Goal: Information Seeking & Learning: Compare options

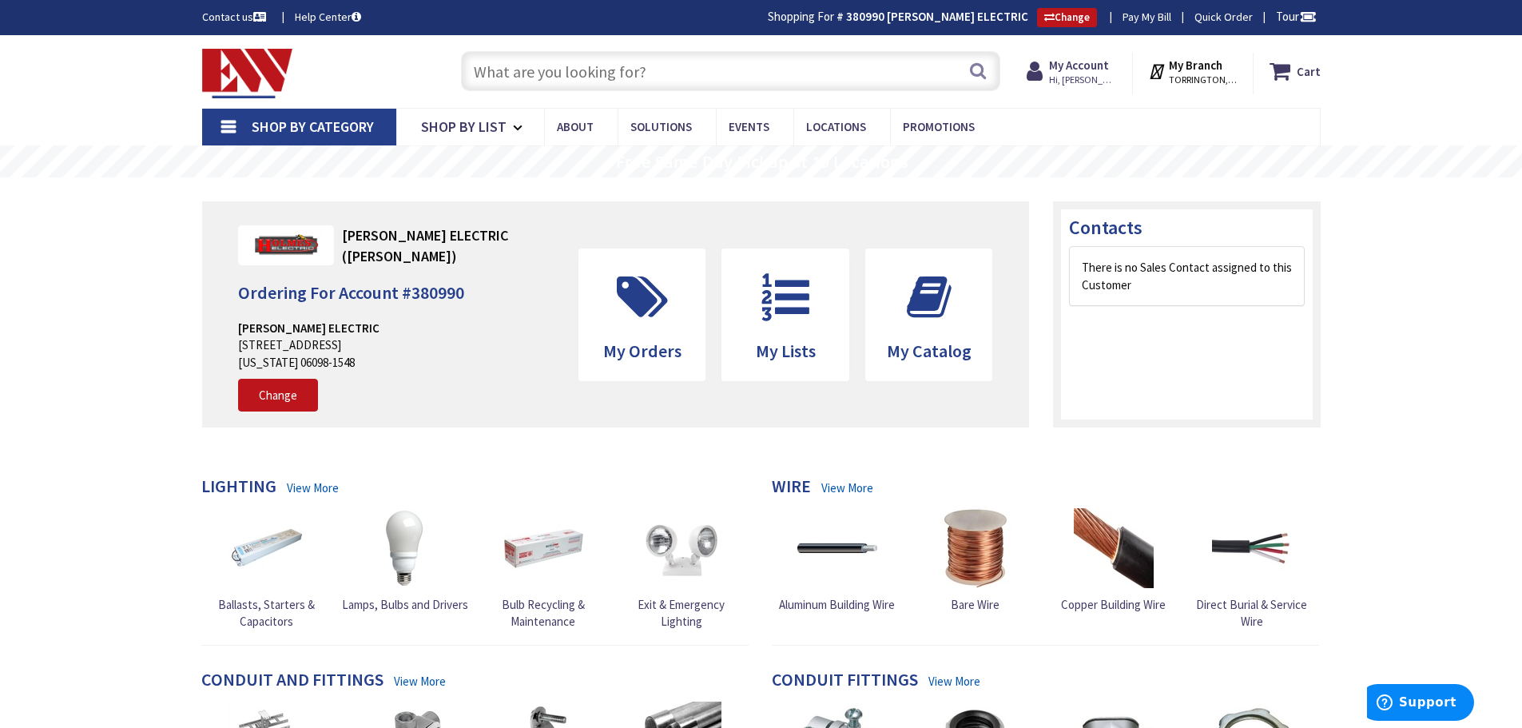
click at [499, 60] on input "text" at bounding box center [730, 71] width 539 height 40
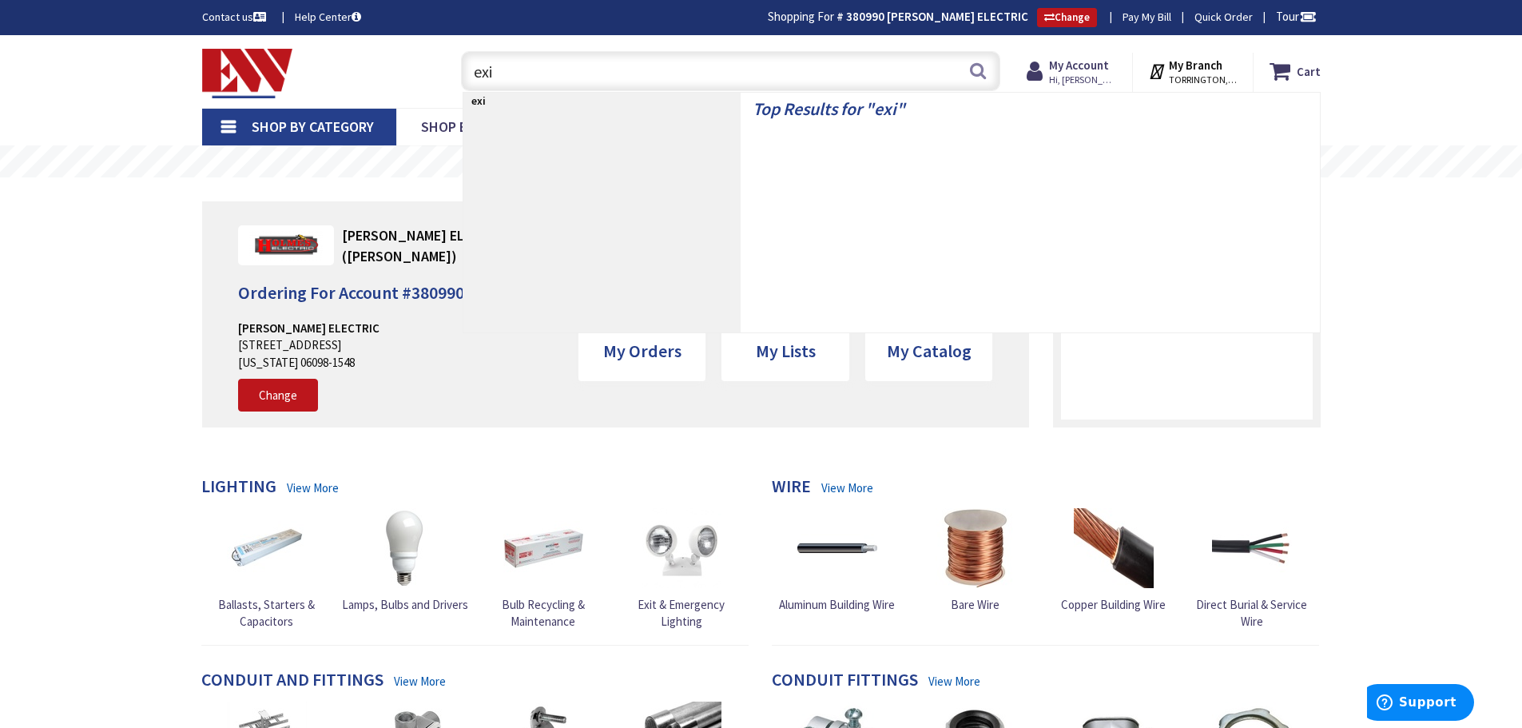
type input "exit"
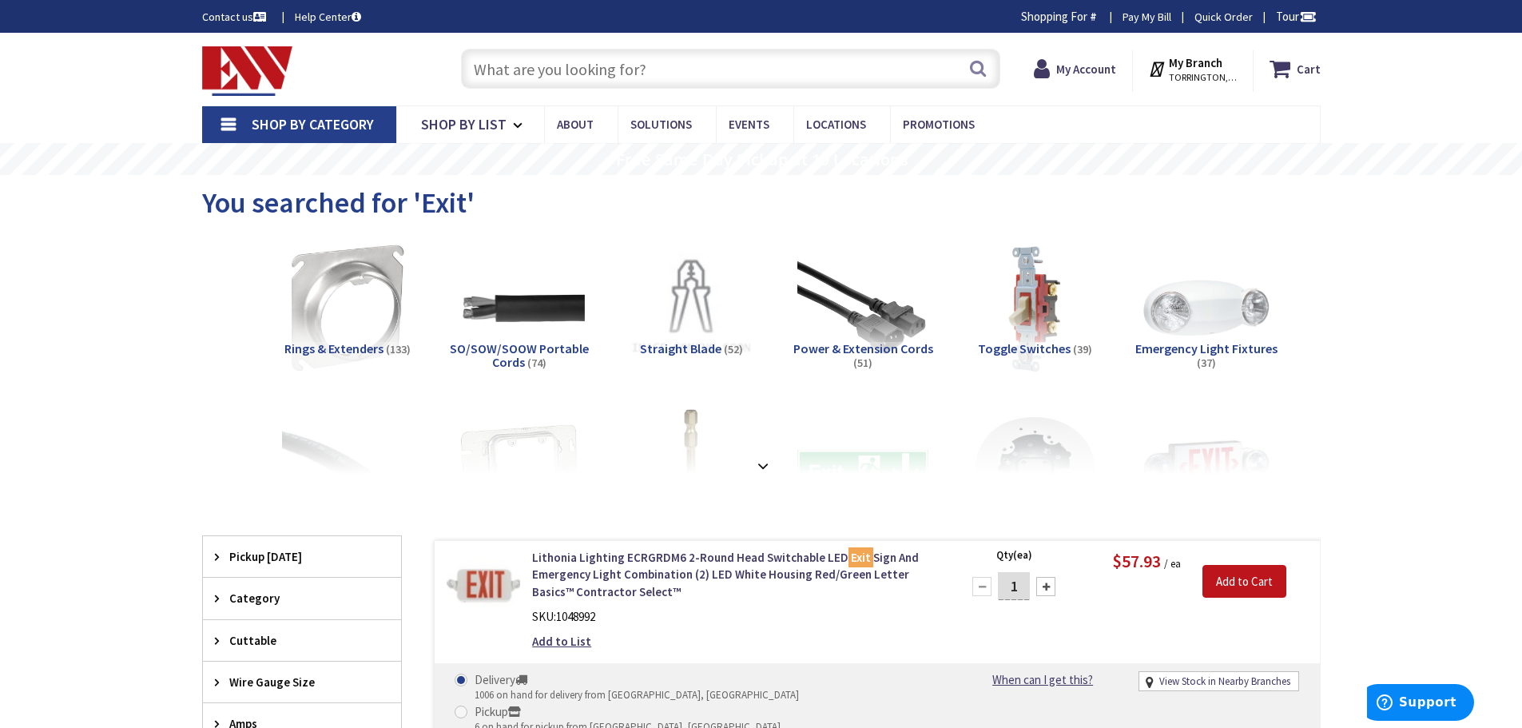
type input "[GEOGRAPHIC_DATA], [GEOGRAPHIC_DATA]"
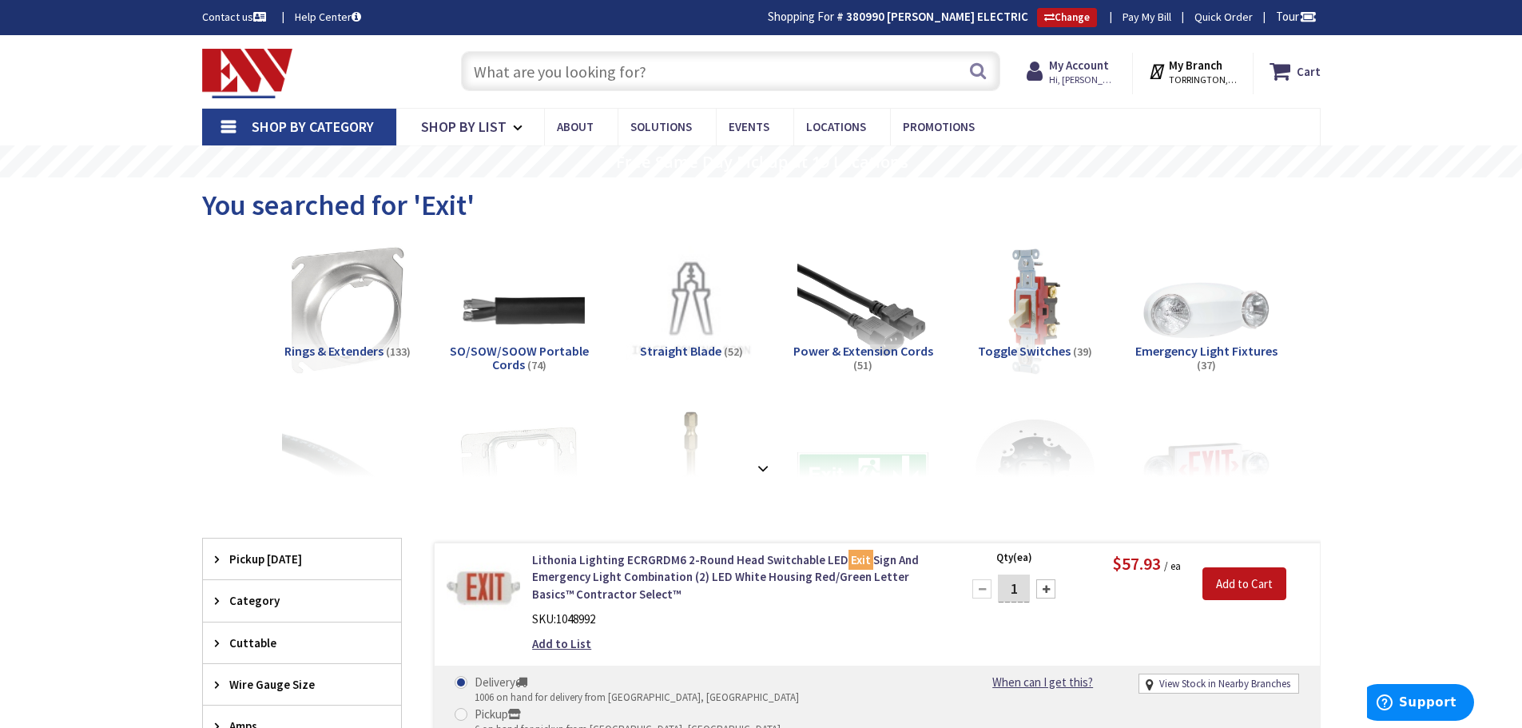
click at [509, 80] on input "text" at bounding box center [730, 71] width 539 height 40
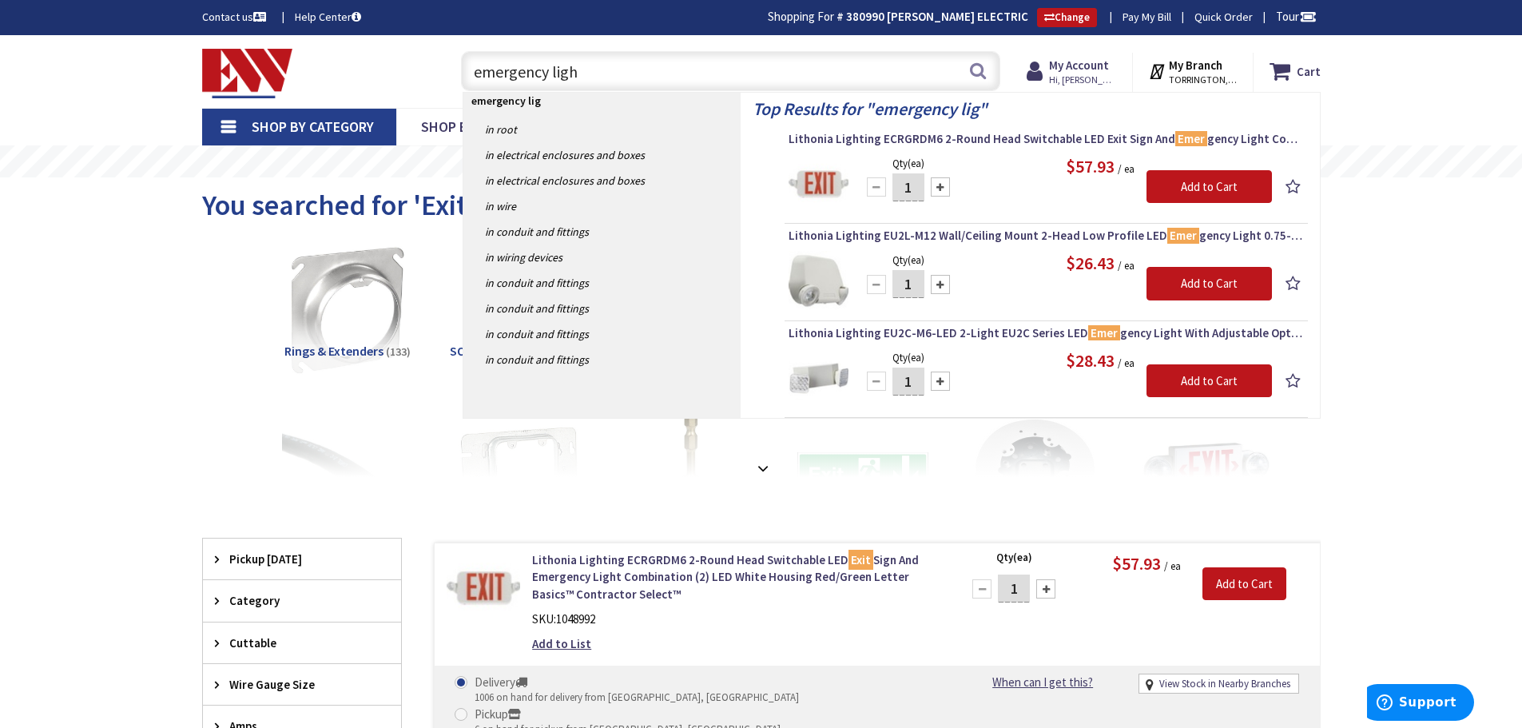
type input "emergency light"
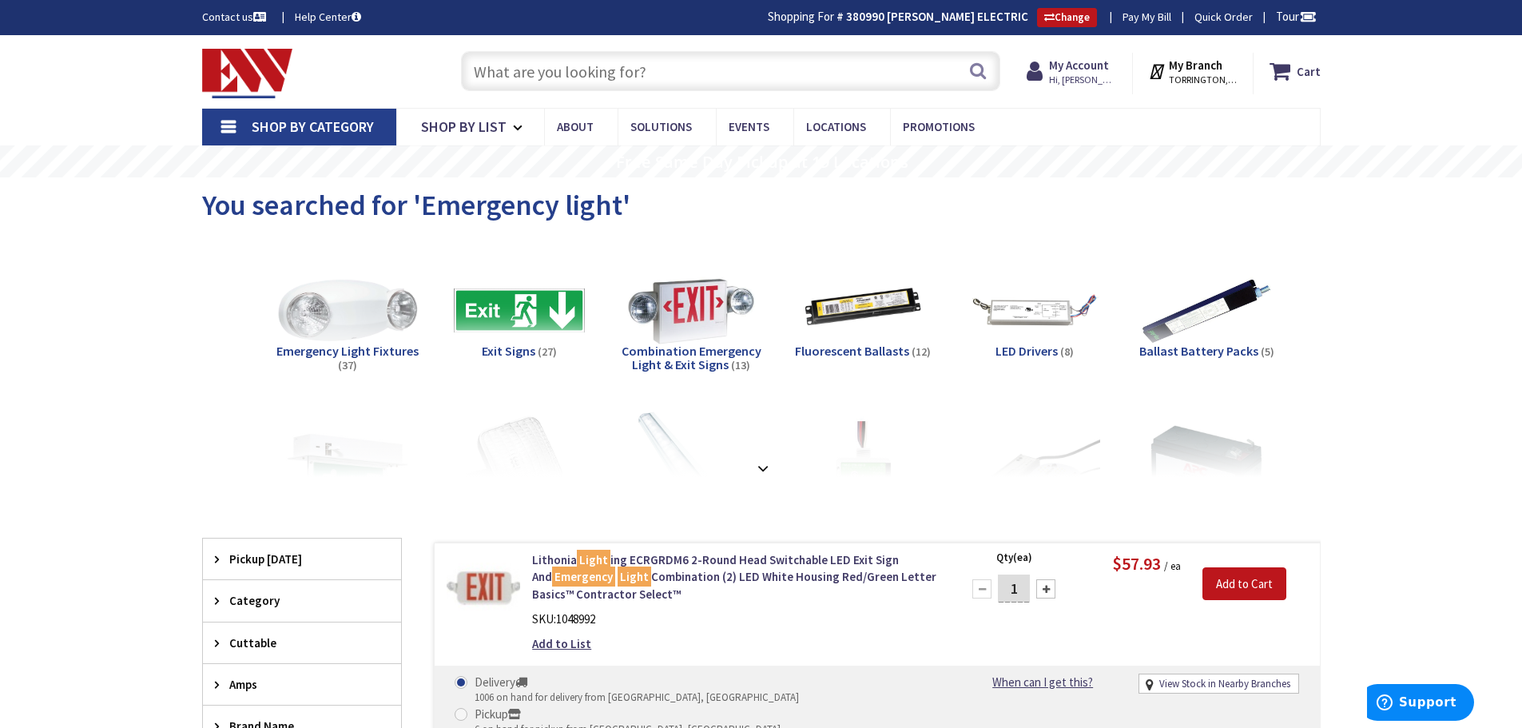
click at [346, 308] on img at bounding box center [347, 310] width 145 height 145
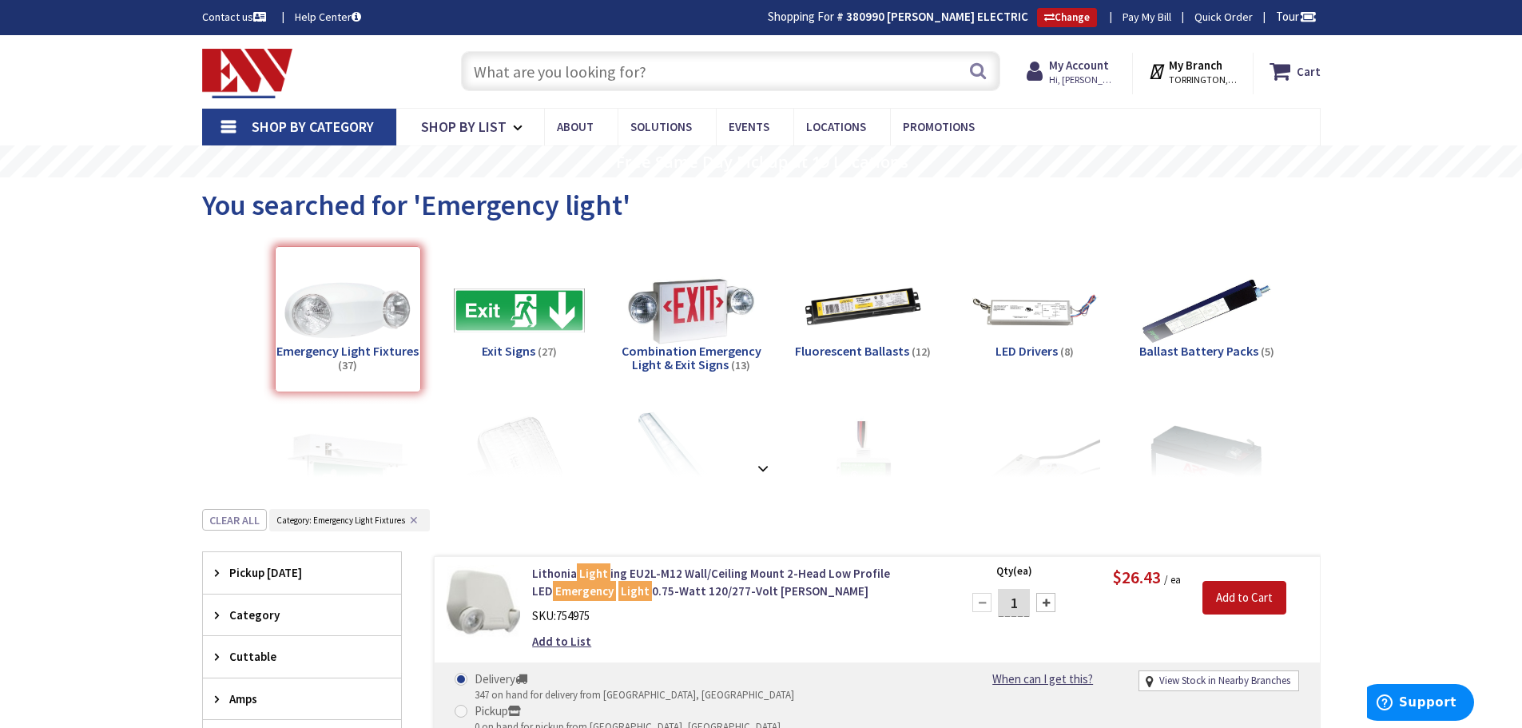
click at [539, 62] on input "text" at bounding box center [730, 71] width 539 height 40
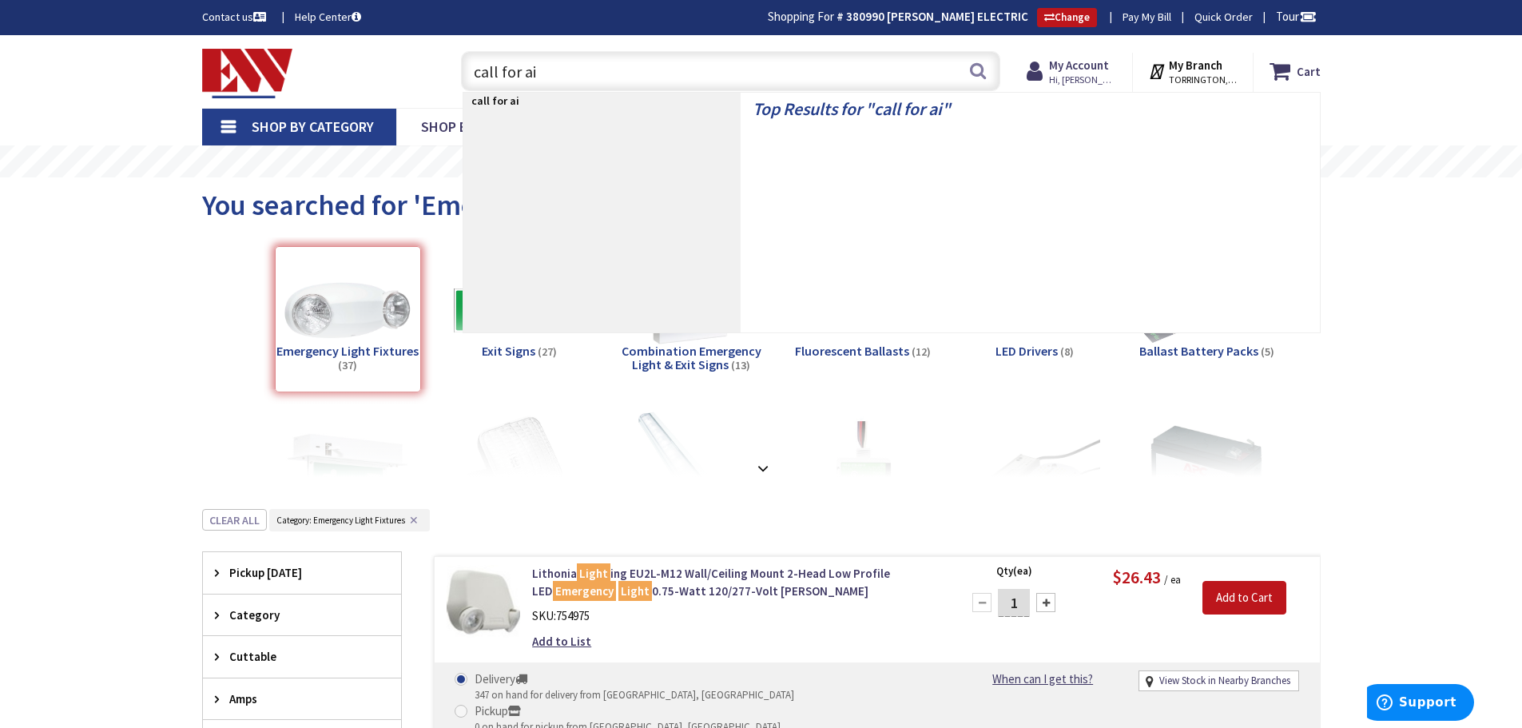
type input "call for aid"
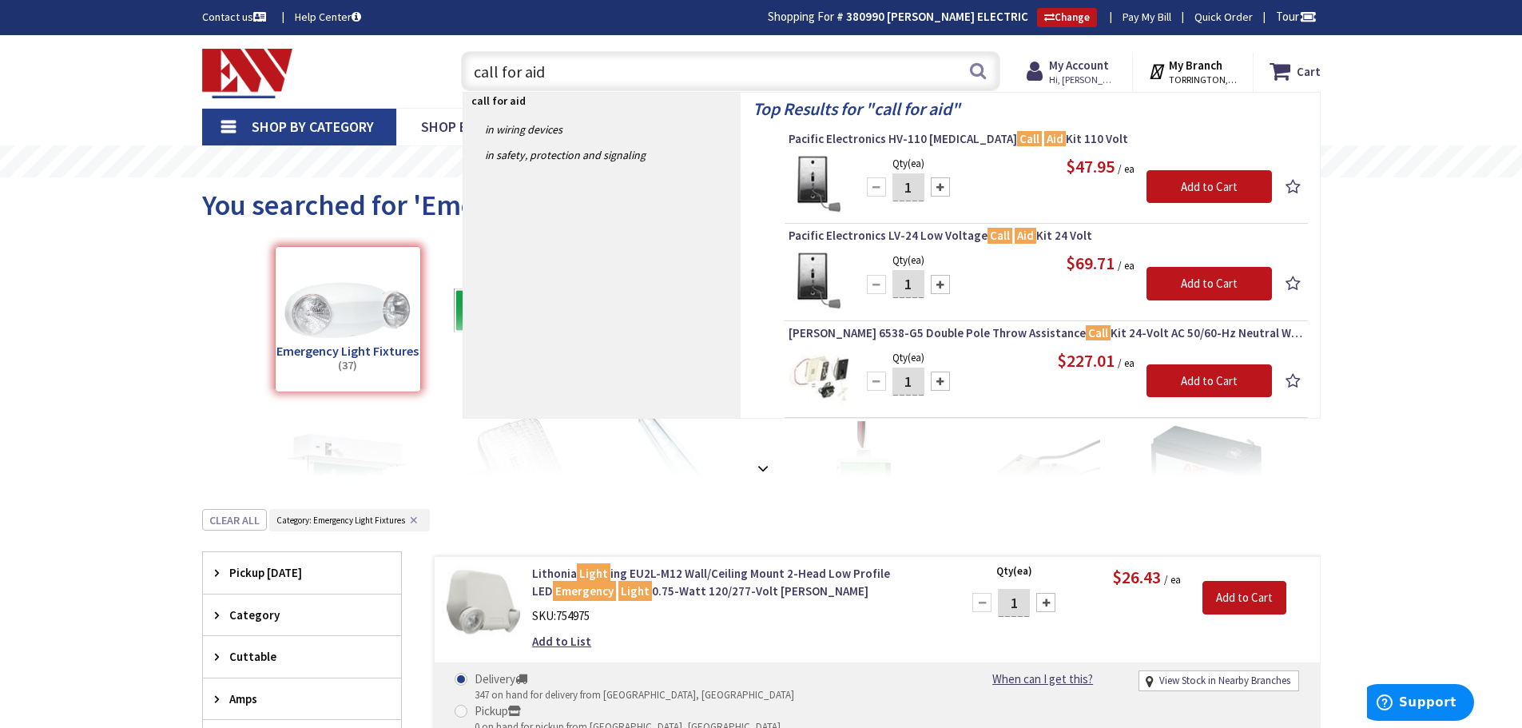
drag, startPoint x: 578, startPoint y: 72, endPoint x: 468, endPoint y: 72, distance: 109.5
click at [468, 72] on input "call for aid" at bounding box center [730, 71] width 539 height 40
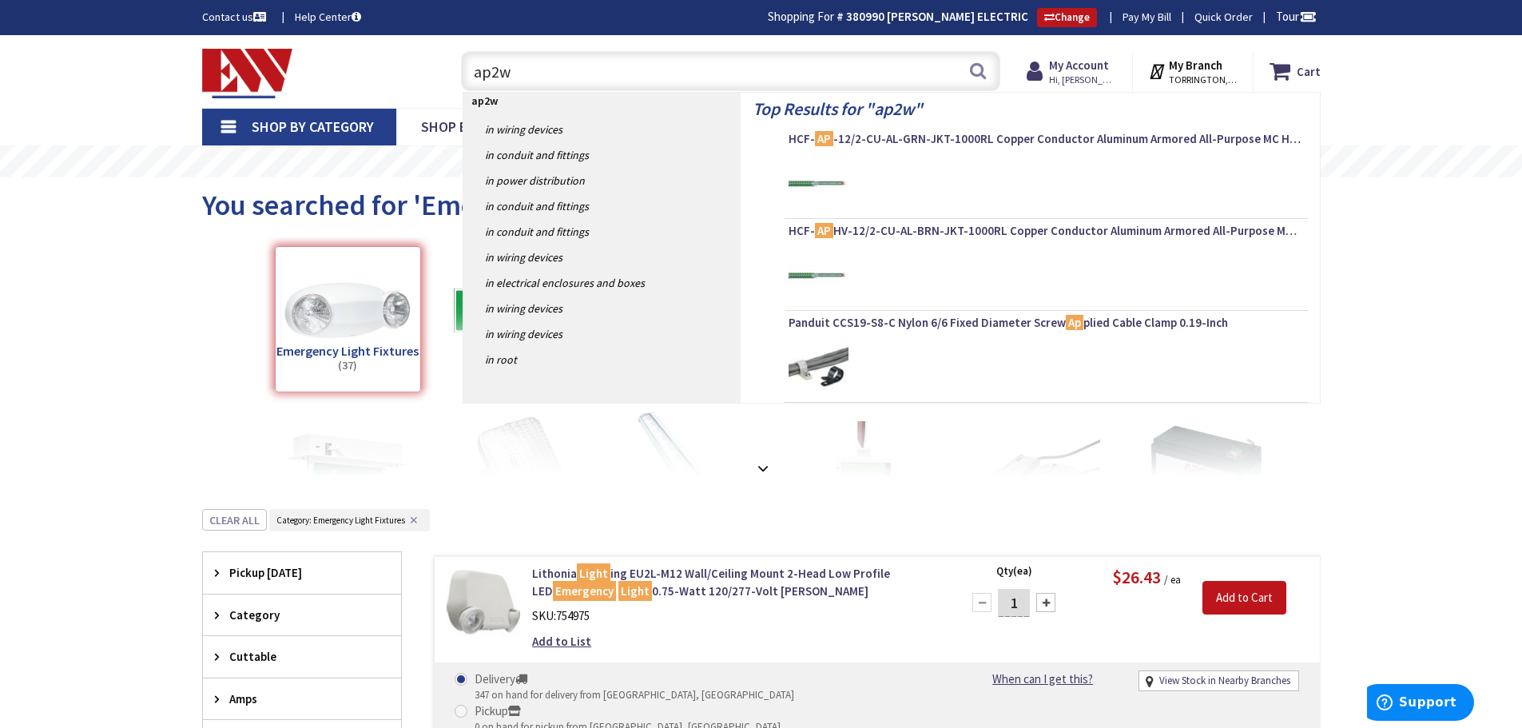
type input "ap2wr"
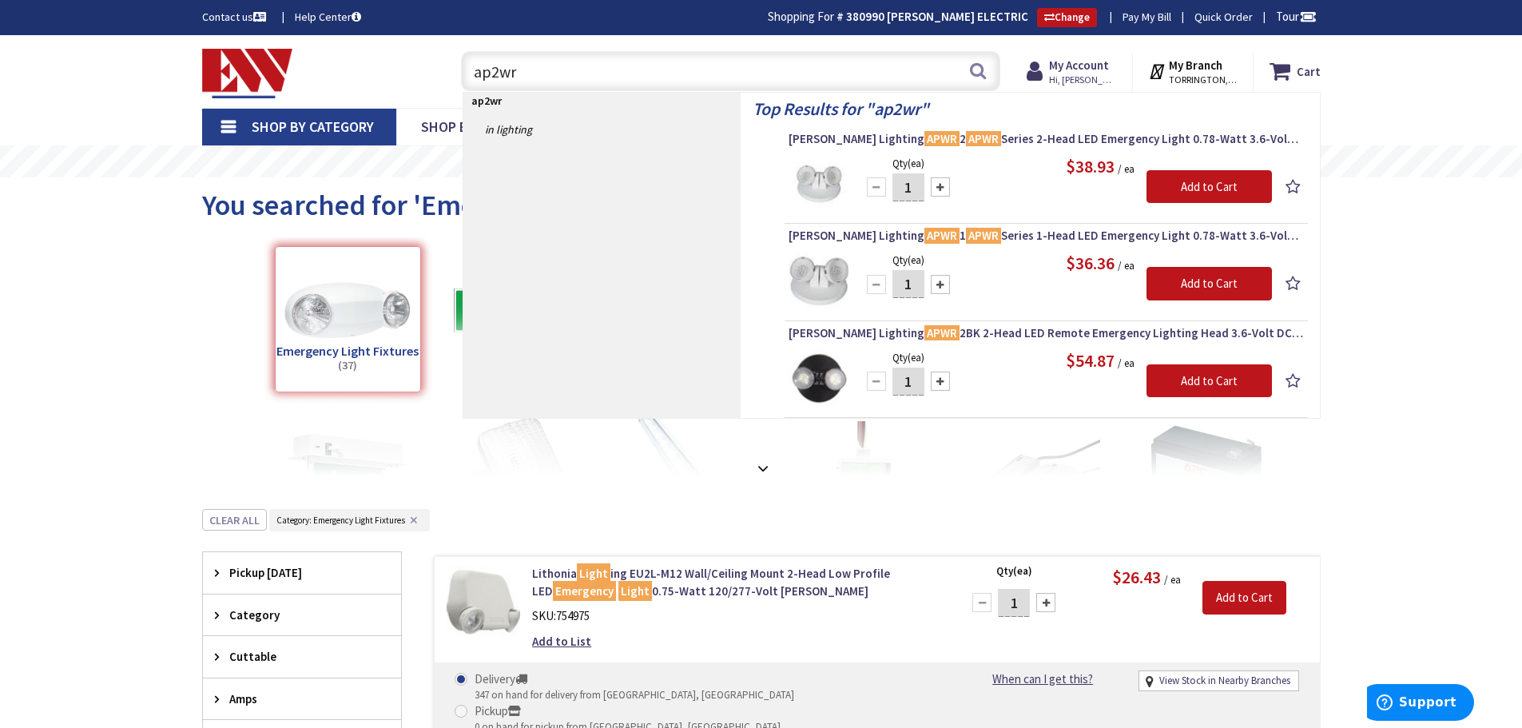
drag, startPoint x: 551, startPoint y: 70, endPoint x: 423, endPoint y: 65, distance: 128.0
click at [422, 68] on div "Toggle Nav ap2wr ap2wr Search Cart My Cart Close You have no items in your shop…" at bounding box center [761, 72] width 1143 height 54
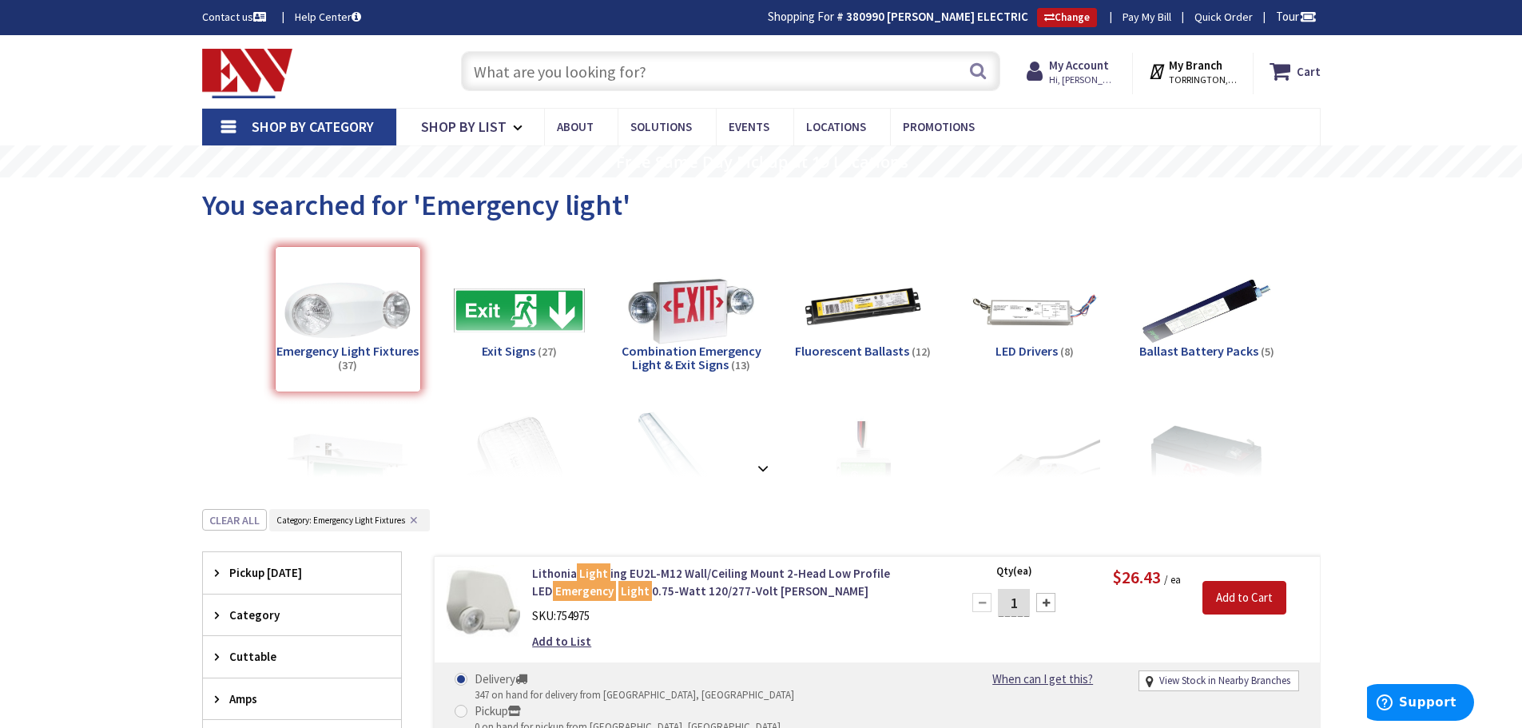
click at [236, 70] on img at bounding box center [247, 74] width 91 height 50
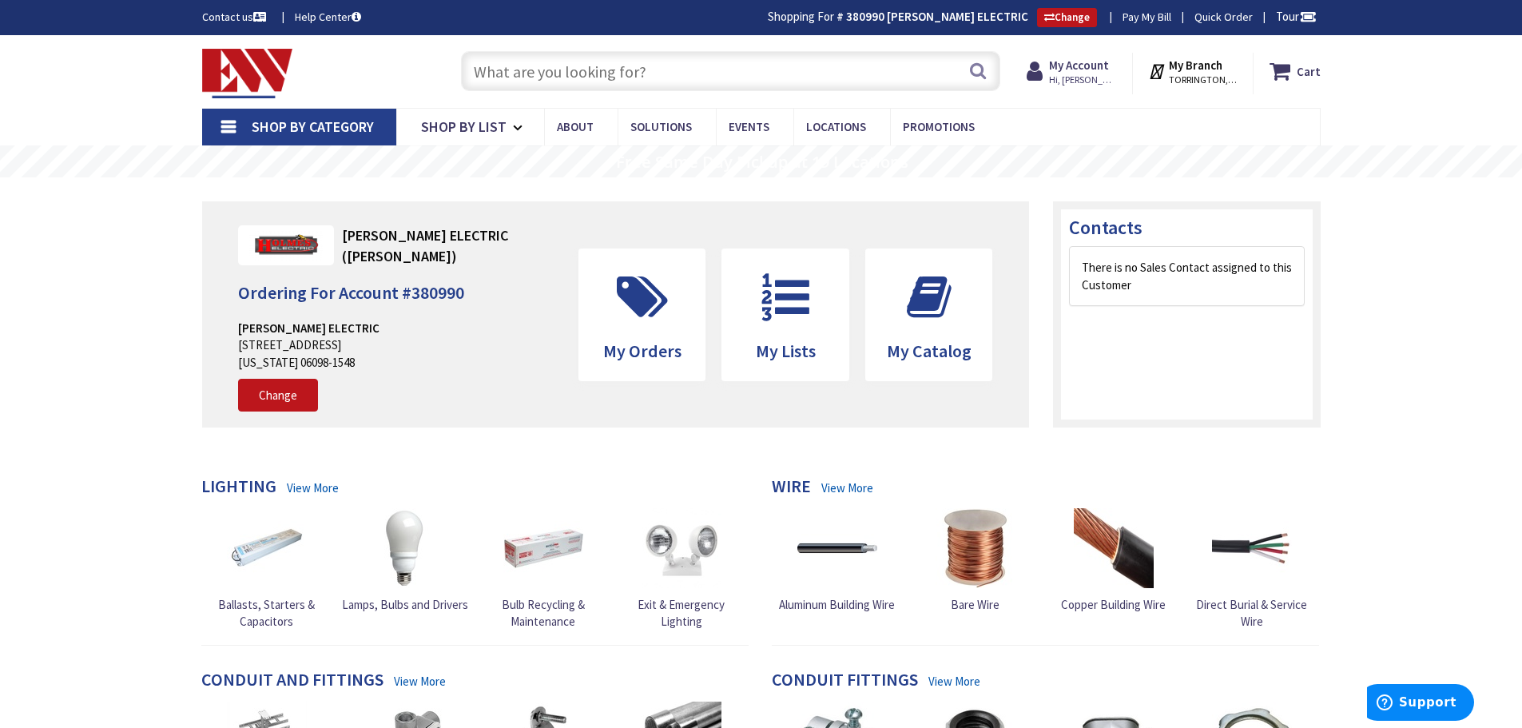
click at [502, 78] on input "text" at bounding box center [730, 71] width 539 height 40
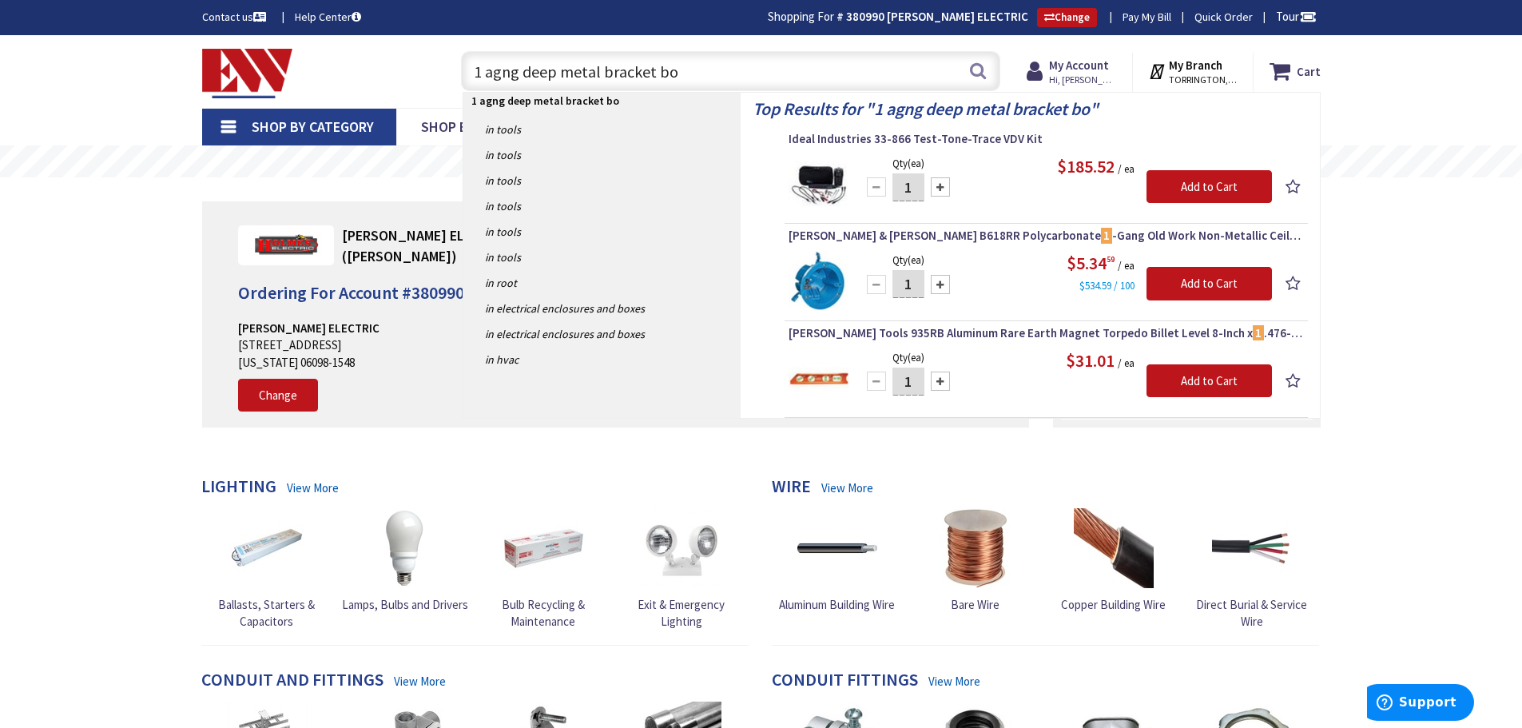
type input "1 agng deep metal bracket box"
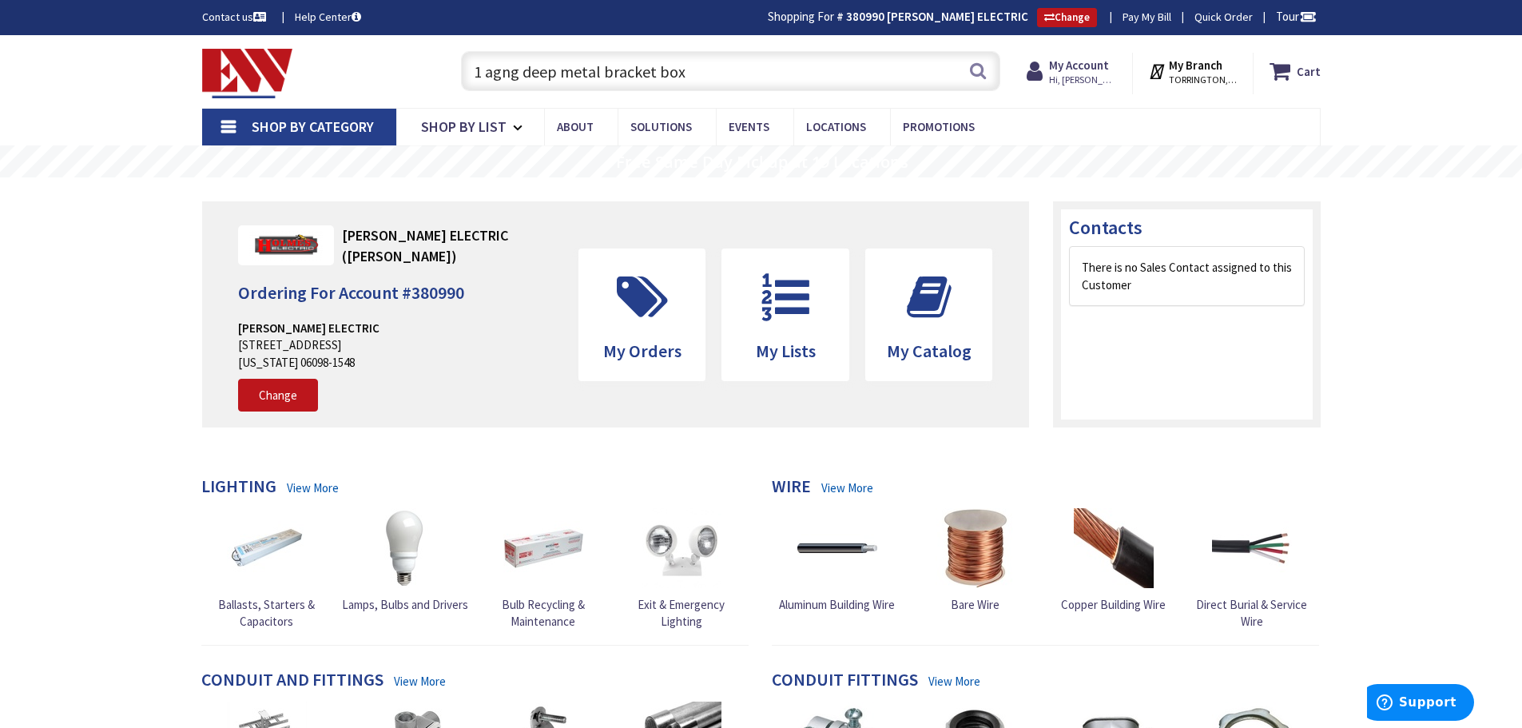
click at [499, 71] on input "1 agng deep metal bracket box" at bounding box center [730, 71] width 539 height 40
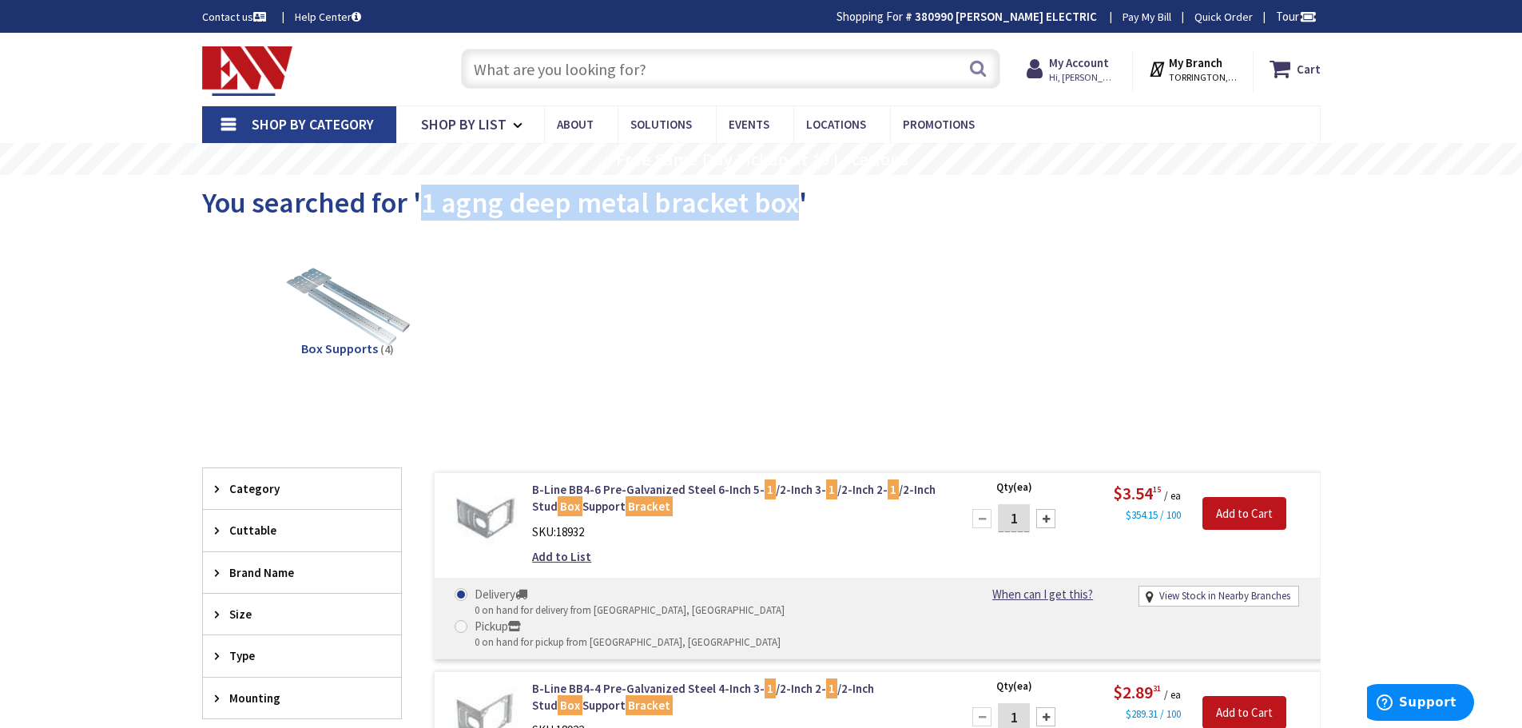
drag, startPoint x: 794, startPoint y: 200, endPoint x: 426, endPoint y: 203, distance: 367.6
click at [426, 203] on span "You searched for '1 agng deep metal bracket box'" at bounding box center [504, 203] width 605 height 36
copy span "1 agng deep metal bracket box"
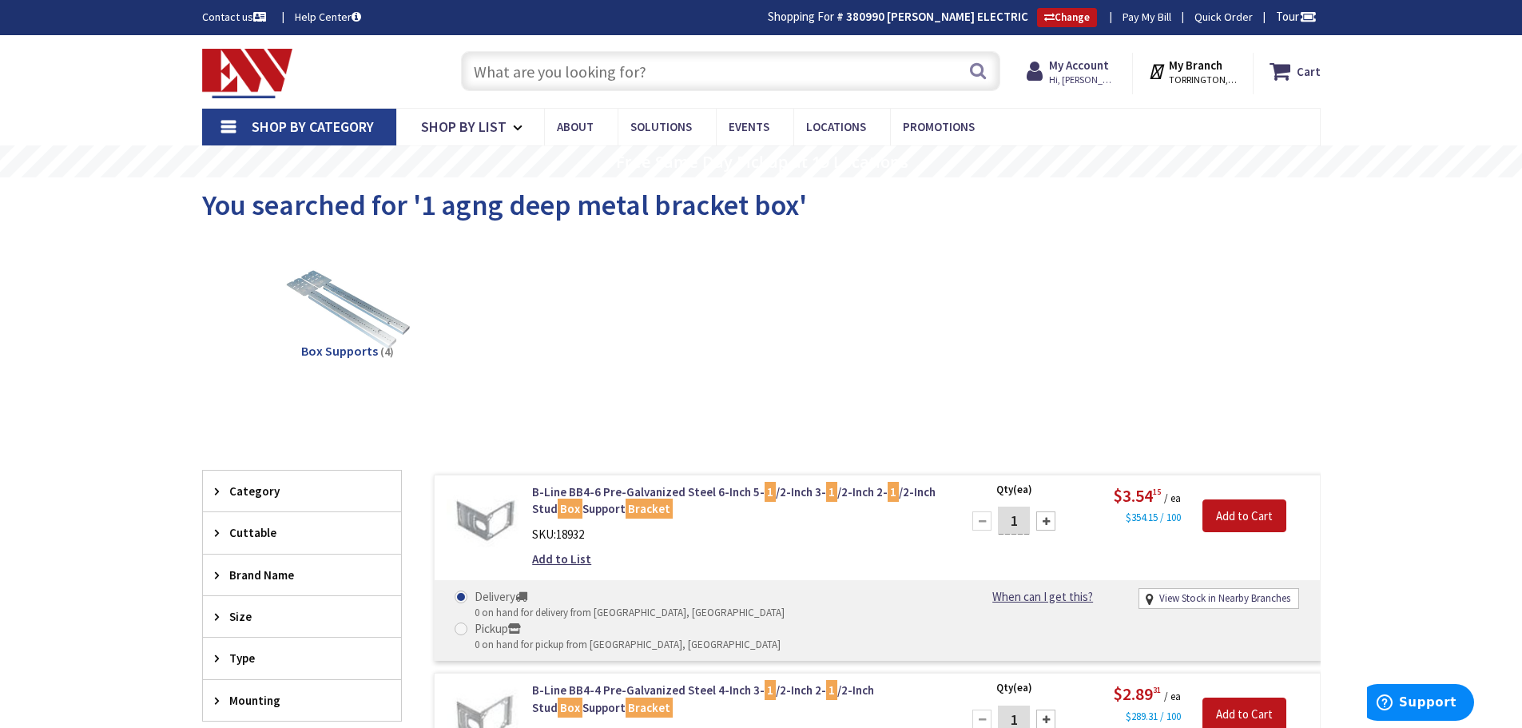
click at [489, 73] on input "text" at bounding box center [730, 71] width 539 height 40
paste input "1 agng deep metal bracket box"
drag, startPoint x: 502, startPoint y: 77, endPoint x: 511, endPoint y: 59, distance: 20.0
click at [507, 69] on input "1 agng deep metal bracket box" at bounding box center [730, 71] width 539 height 40
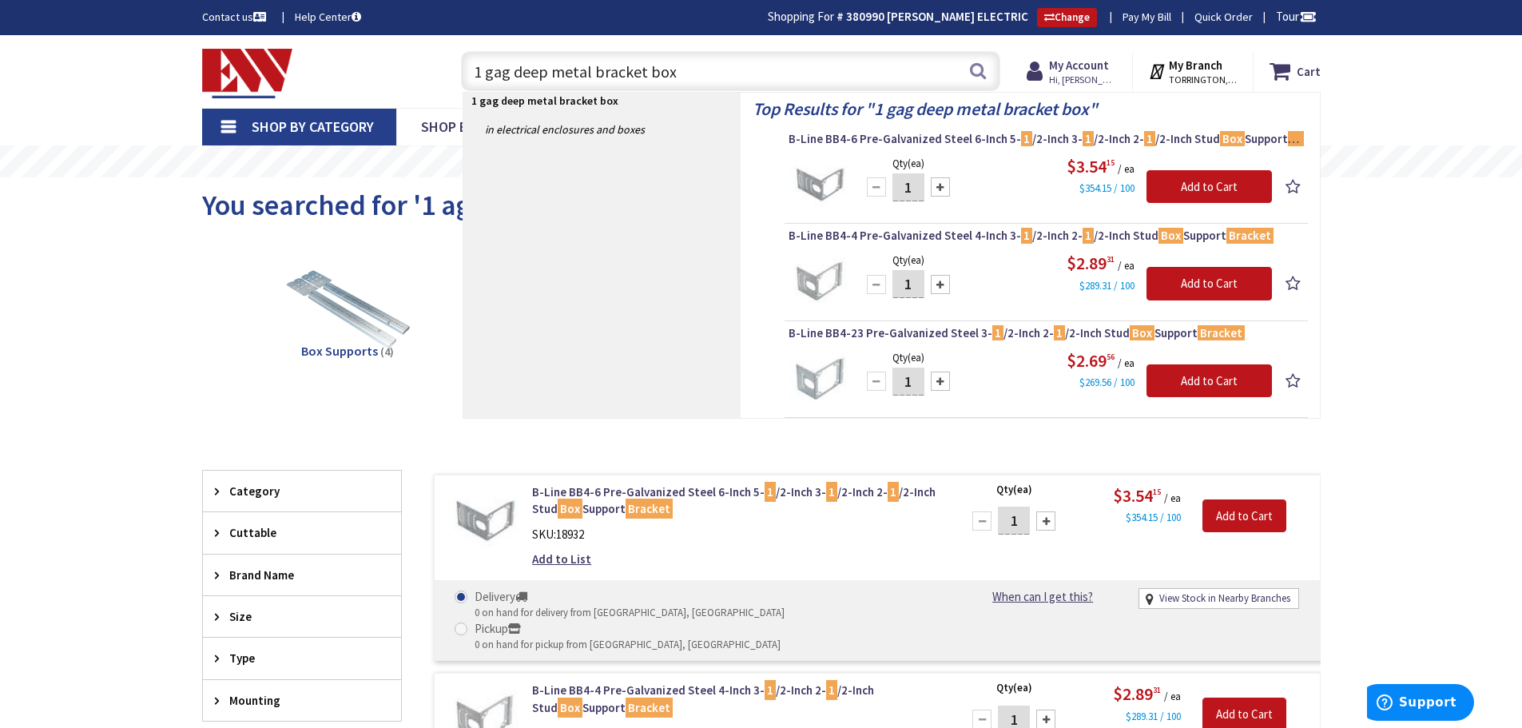
type input "1 gang deep metal bracket box"
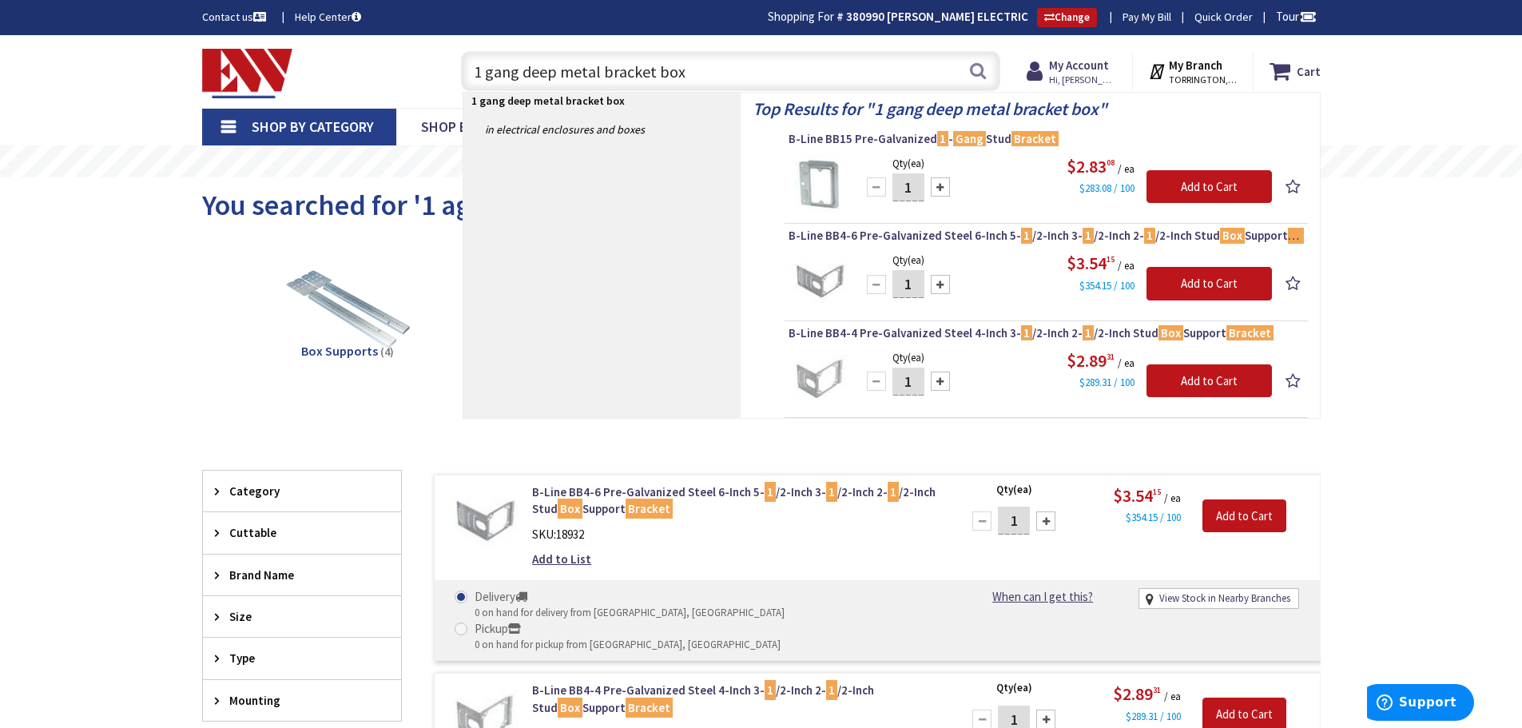
click at [709, 70] on input "1 gang deep metal bracket box" at bounding box center [730, 71] width 539 height 40
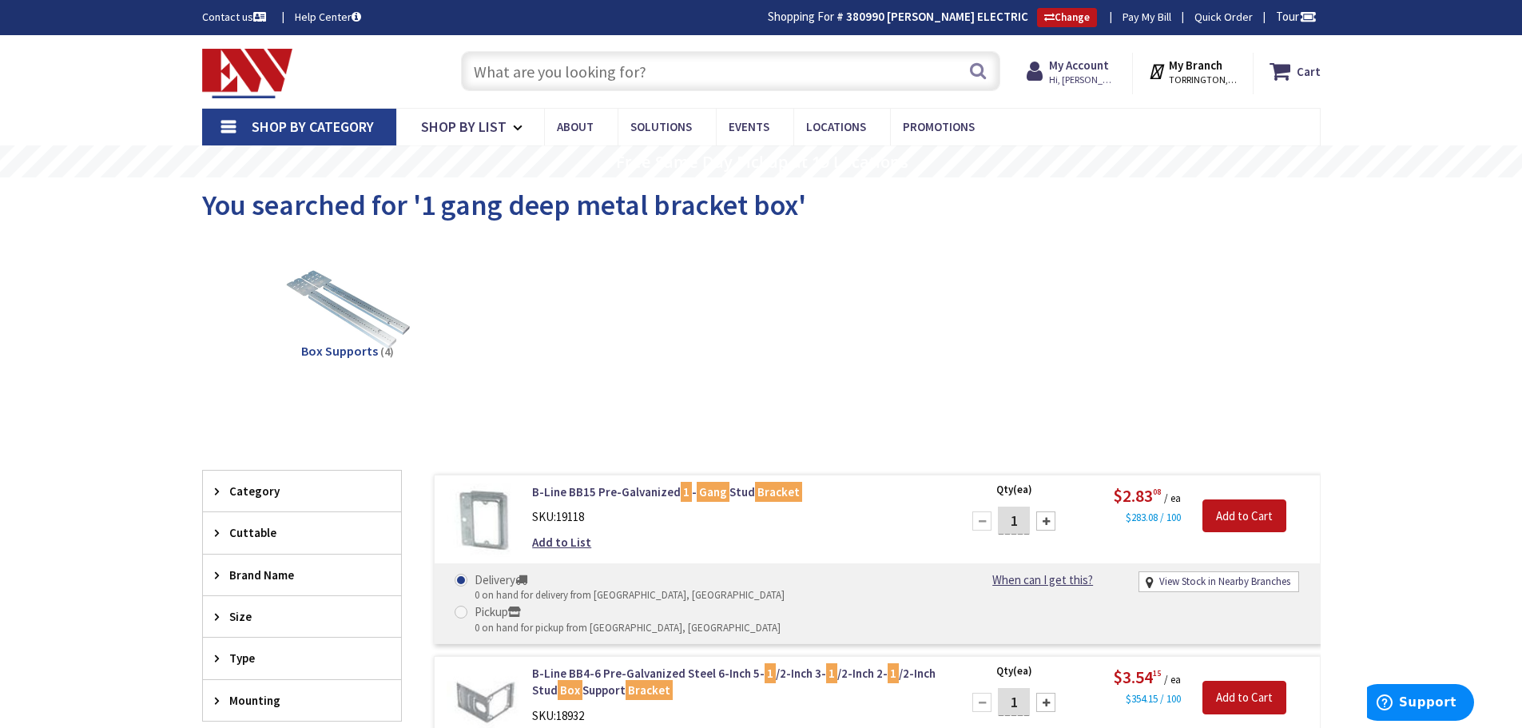
click at [519, 78] on input "text" at bounding box center [730, 71] width 539 height 40
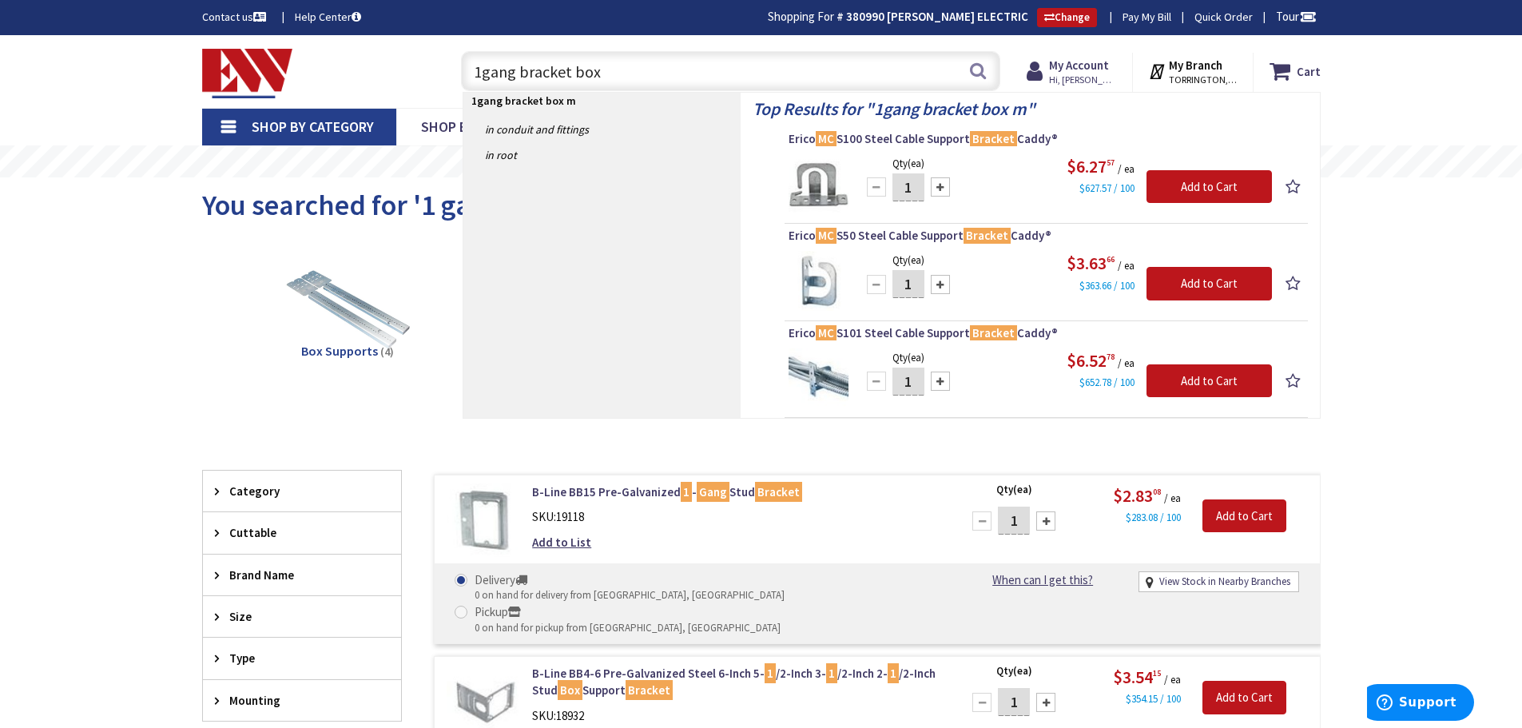
type input "1gang bracket box"
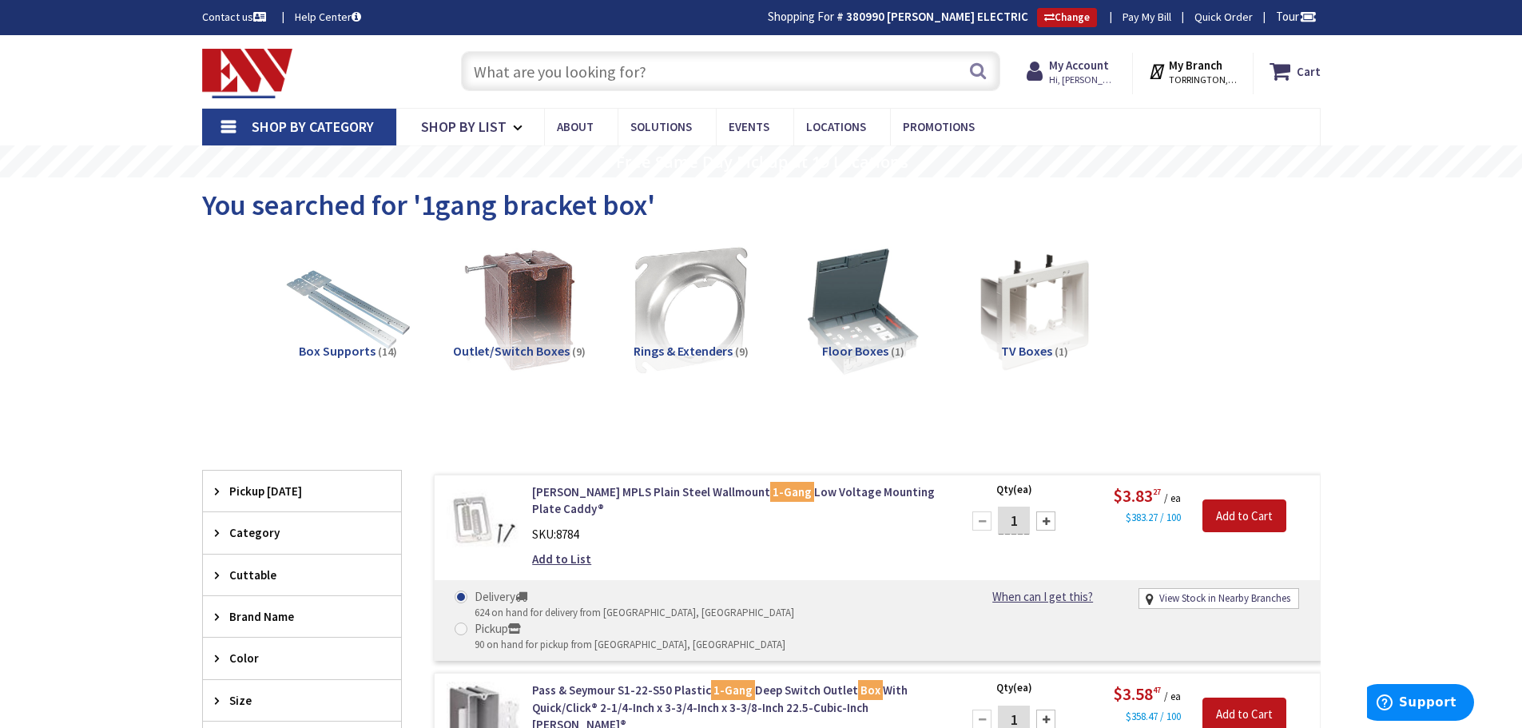
click at [495, 68] on input "text" at bounding box center [730, 71] width 539 height 40
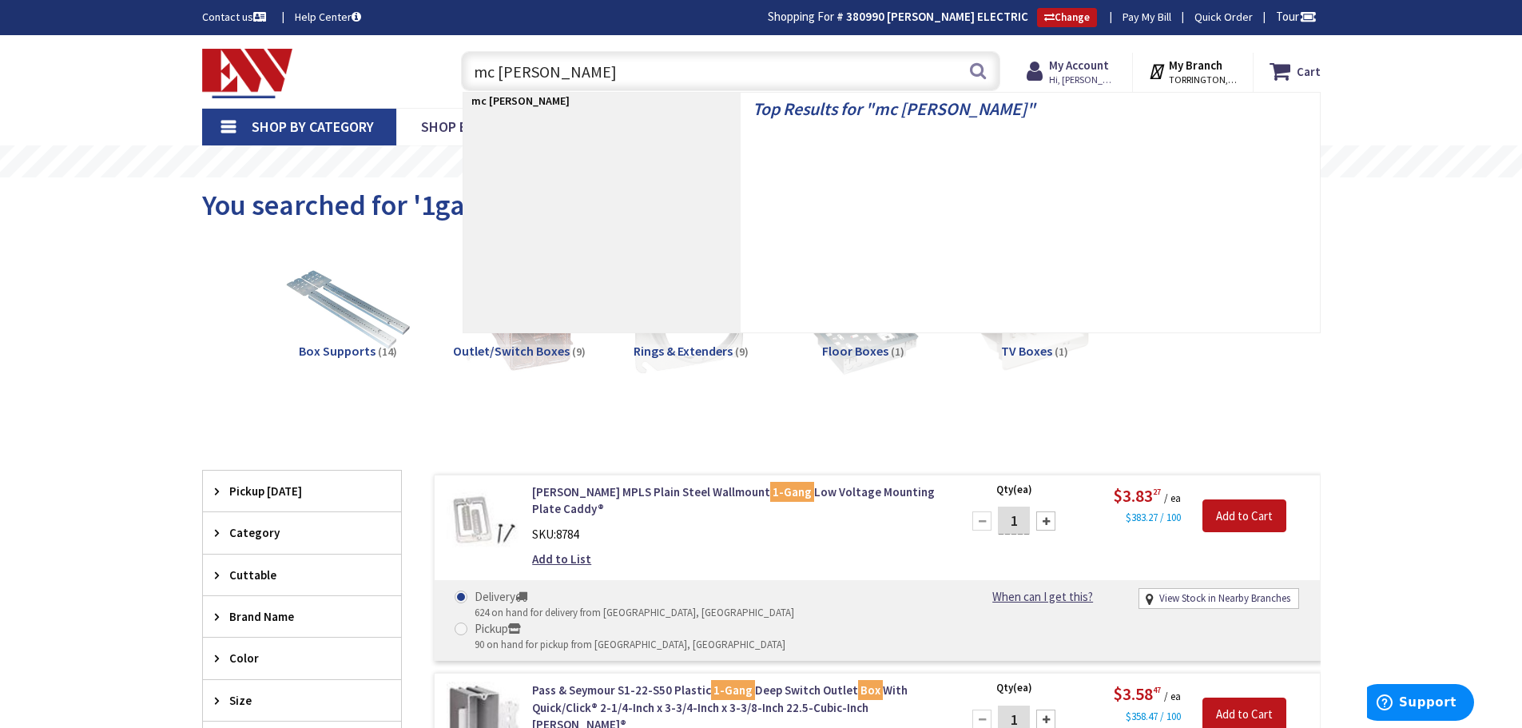
type input "mc box"
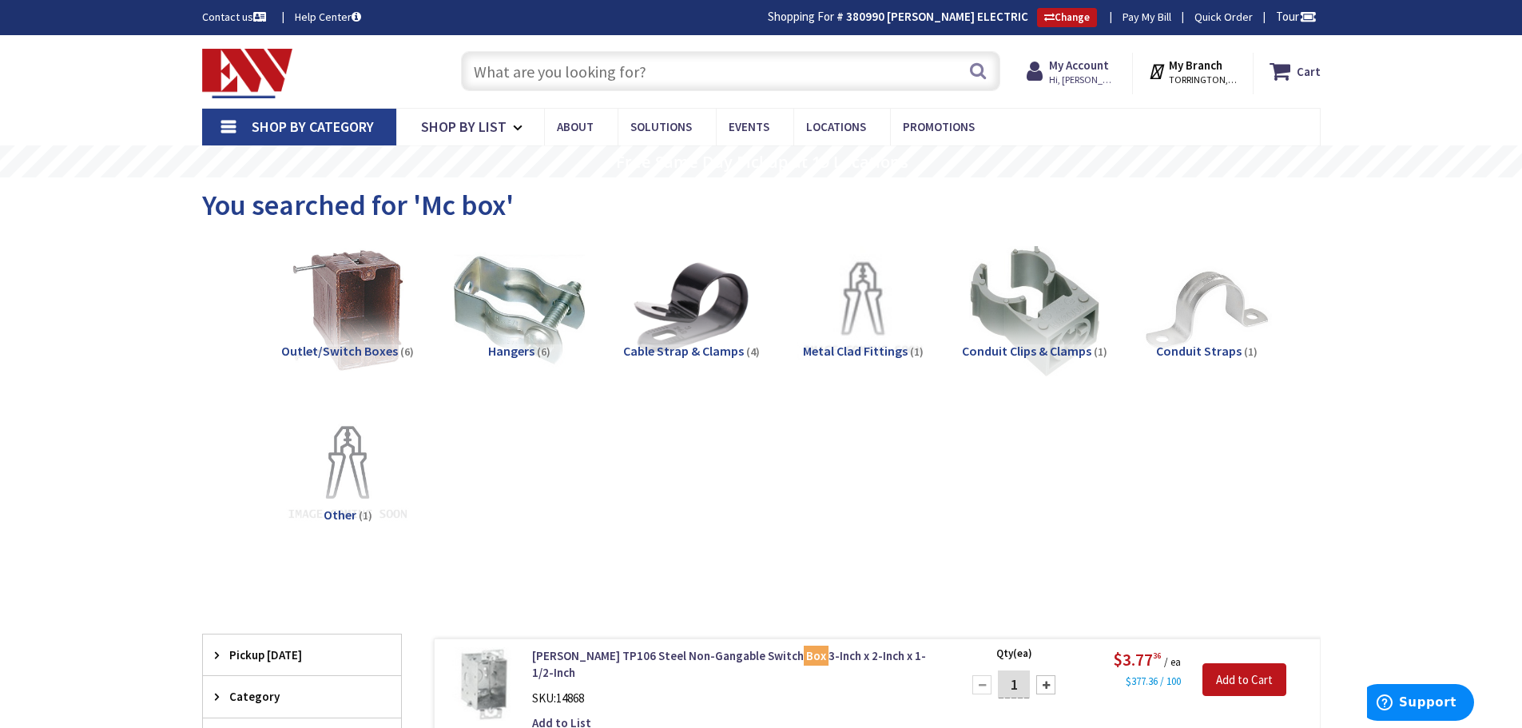
click at [503, 64] on input "text" at bounding box center [730, 71] width 539 height 40
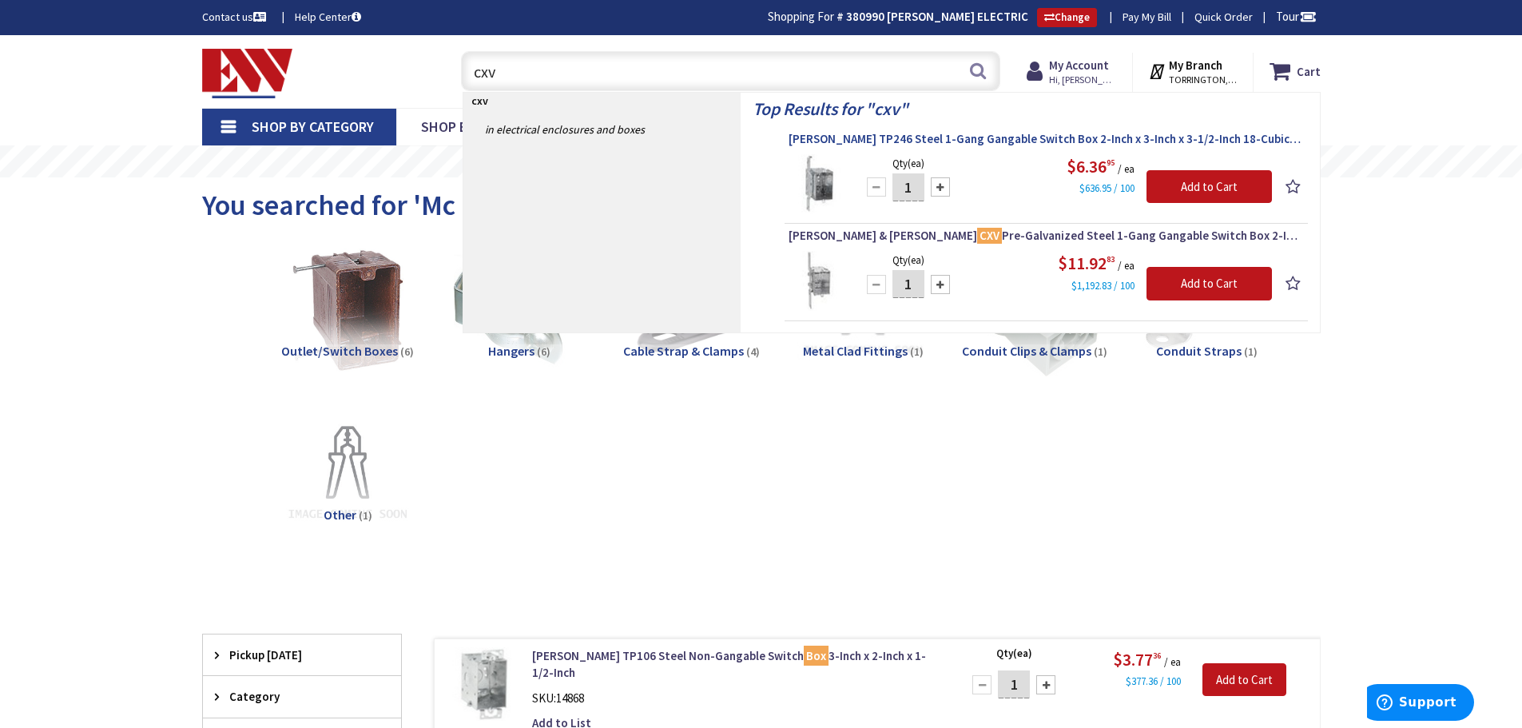
type input "cxv"
click at [900, 141] on span "Crouse-Hinds TP246 Steel 1-Gang Gangable Switch Box 2-Inch x 3-Inch x 3-1/2-Inc…" at bounding box center [1046, 139] width 515 height 16
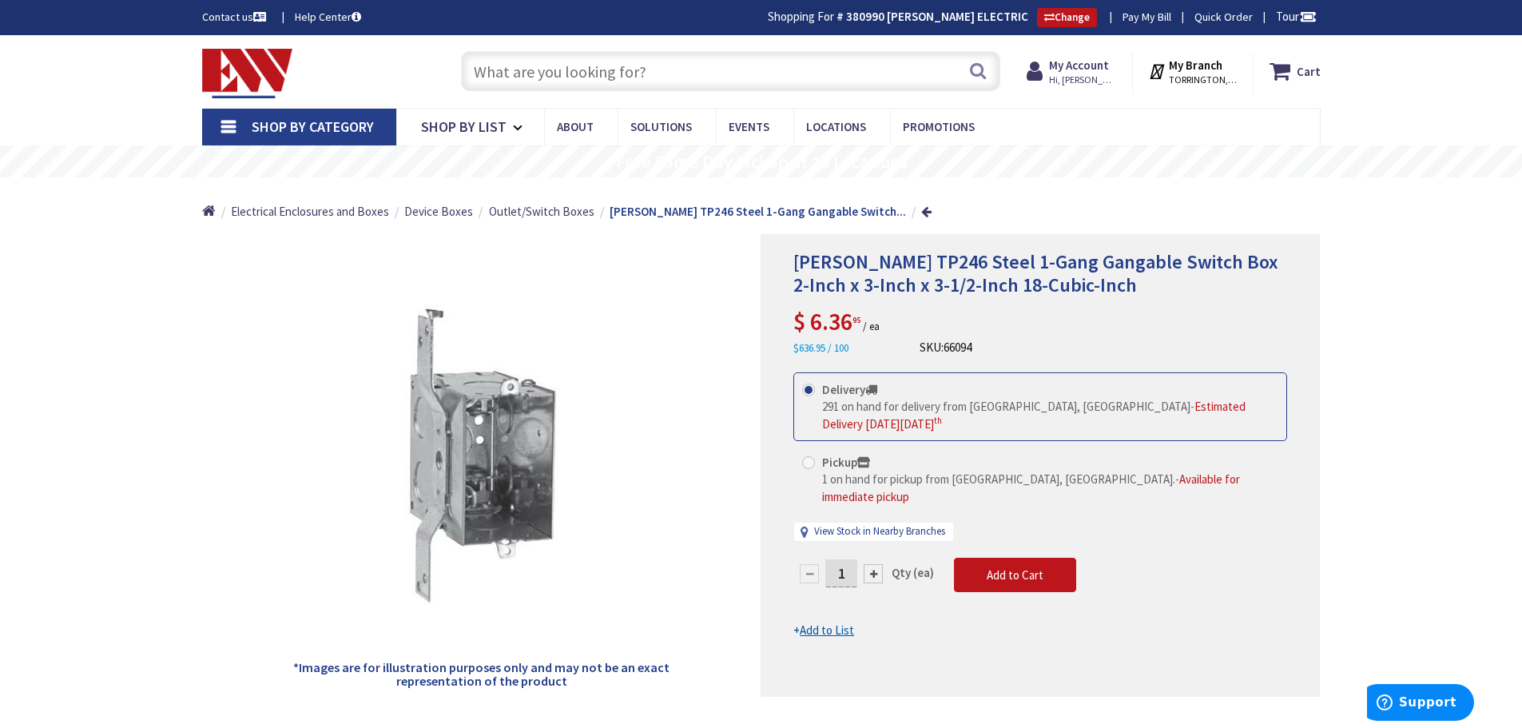
click at [578, 58] on input "text" at bounding box center [730, 71] width 539 height 40
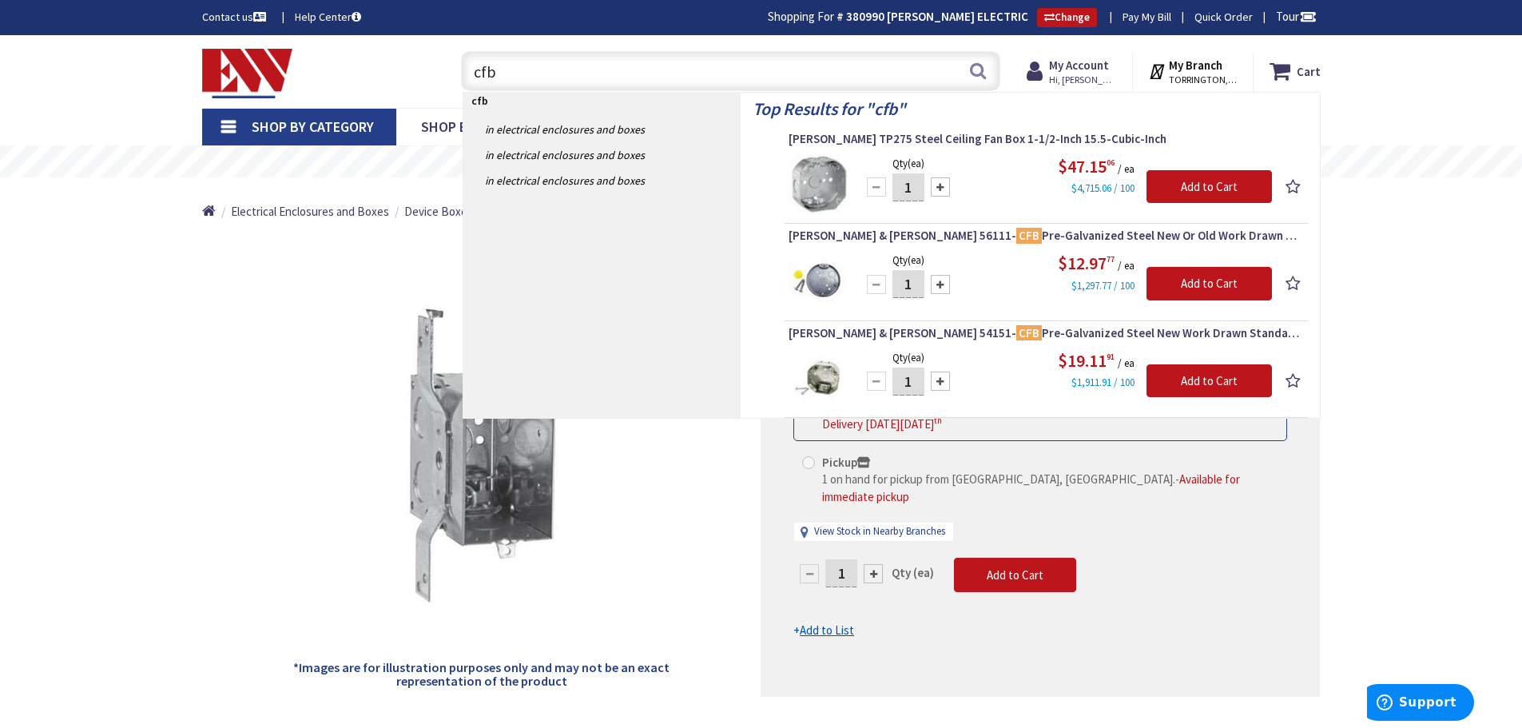
drag, startPoint x: 513, startPoint y: 68, endPoint x: 460, endPoint y: 53, distance: 54.9
click at [460, 53] on div "cfb cfb Search" at bounding box center [726, 70] width 547 height 51
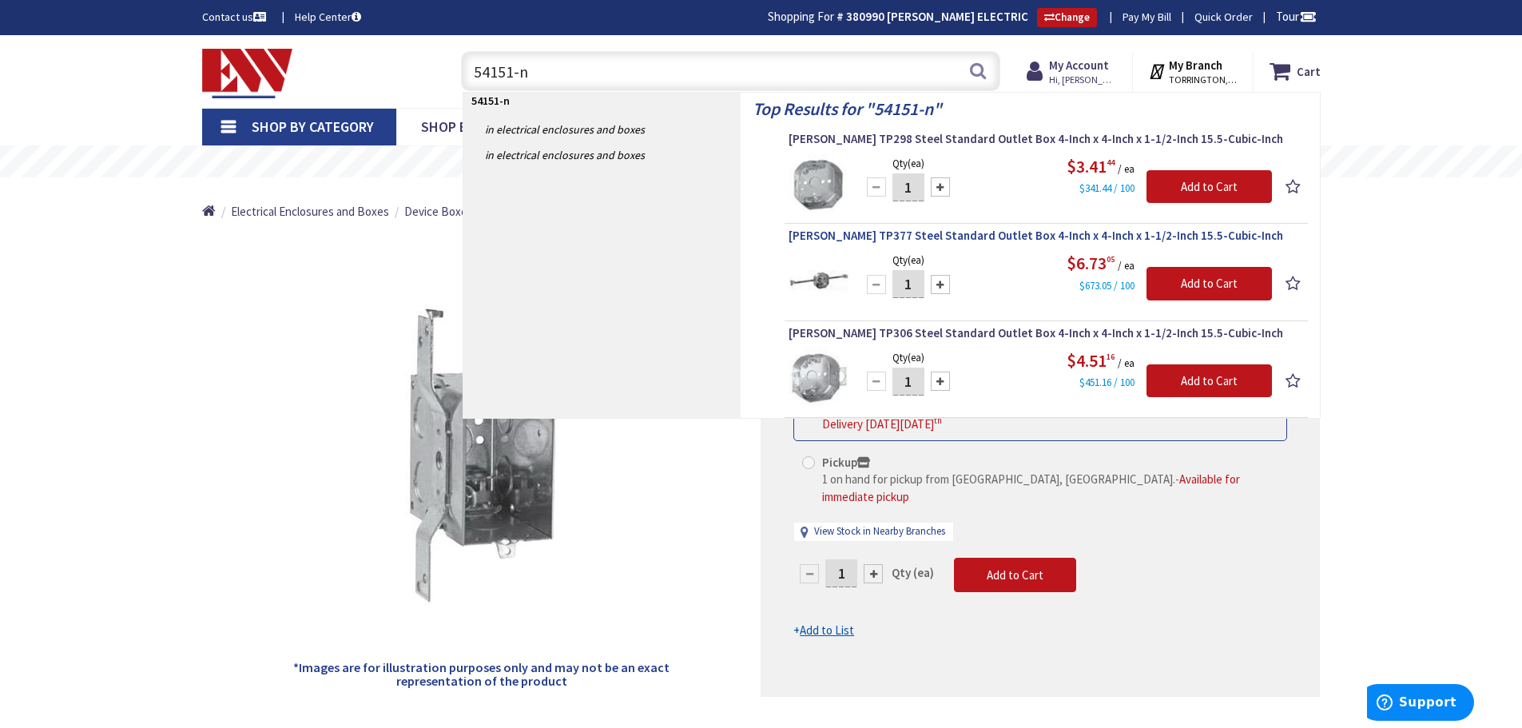
type input "54151-n"
click at [897, 239] on span "Crouse-Hinds TP377 Steel Standard Outlet Box 4-Inch x 4-Inch x 1-1/2-Inch 15.5-…" at bounding box center [1046, 236] width 515 height 16
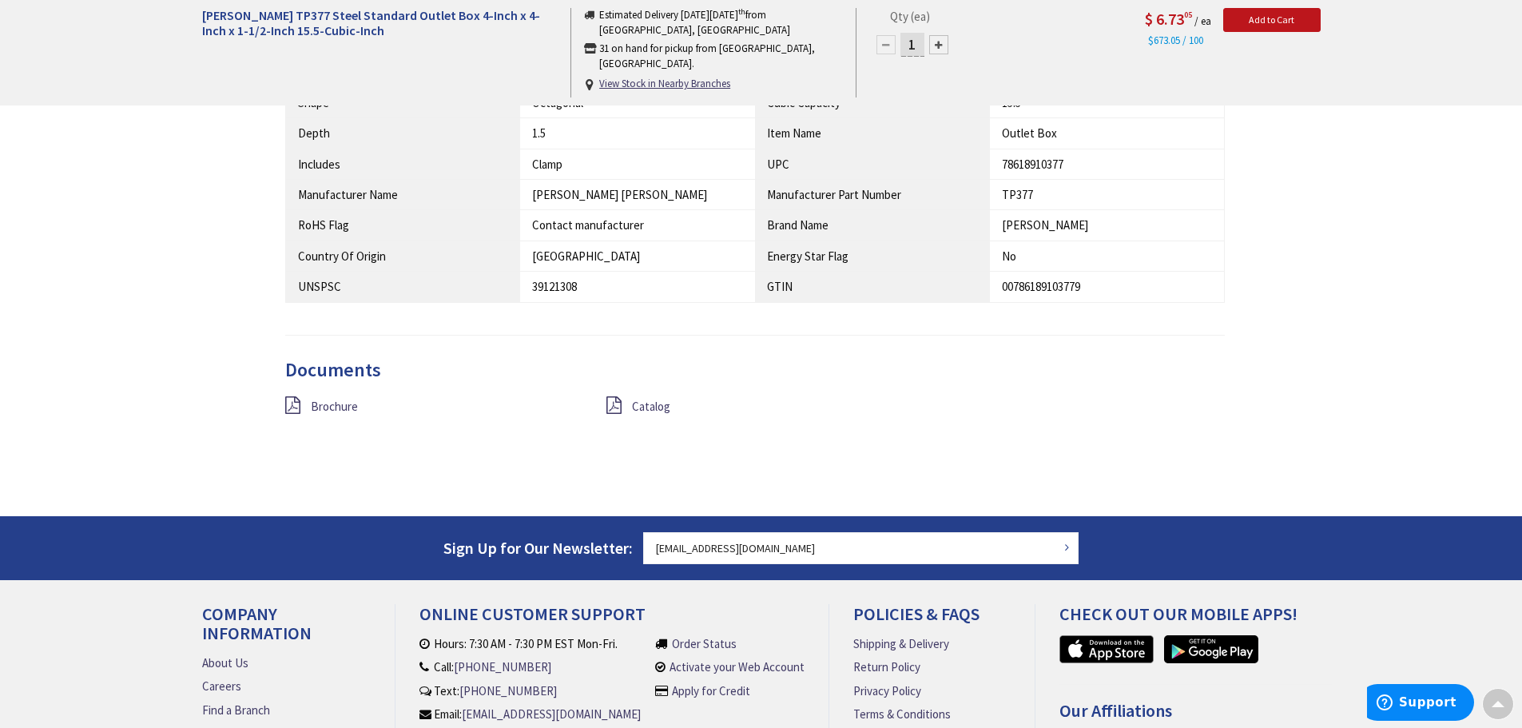
scroll to position [961, 0]
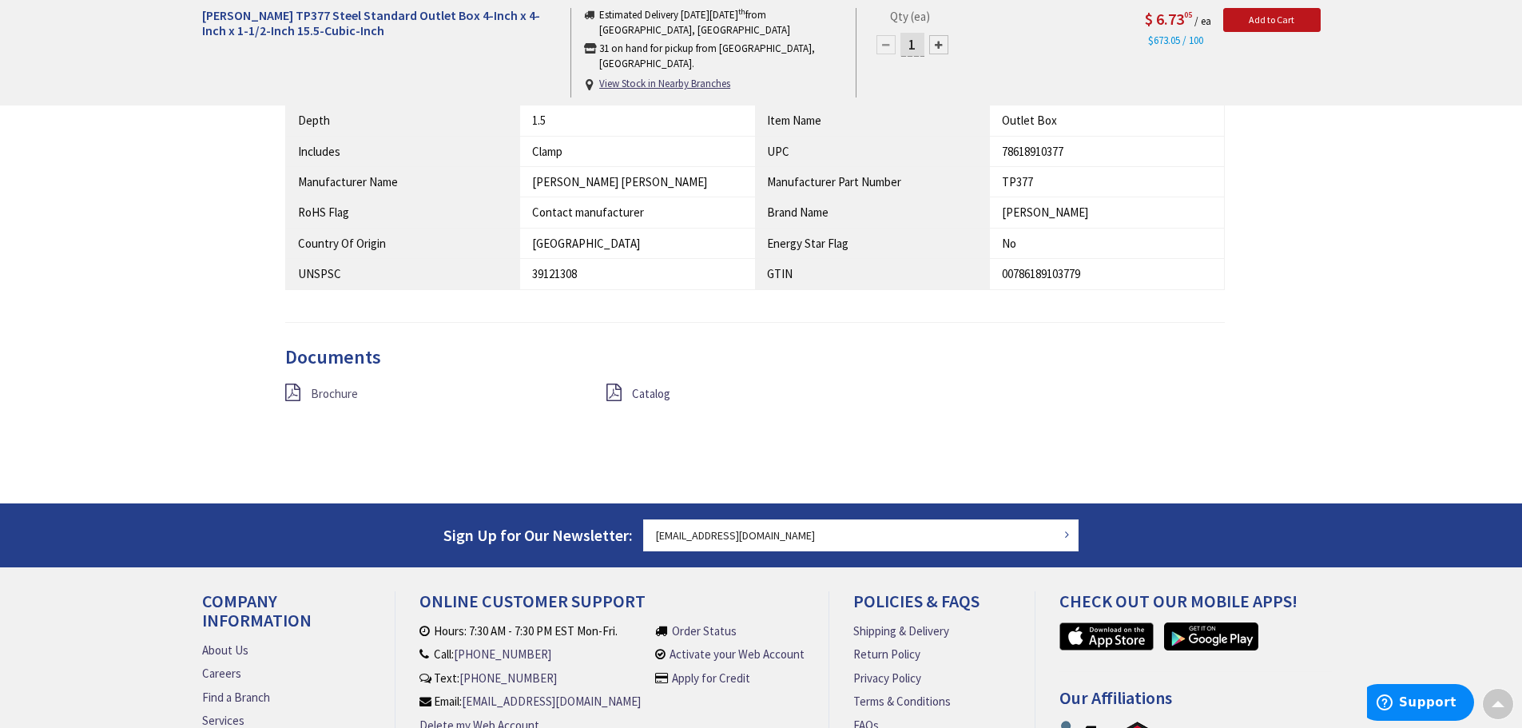
click at [330, 390] on span "Brochure" at bounding box center [334, 393] width 47 height 15
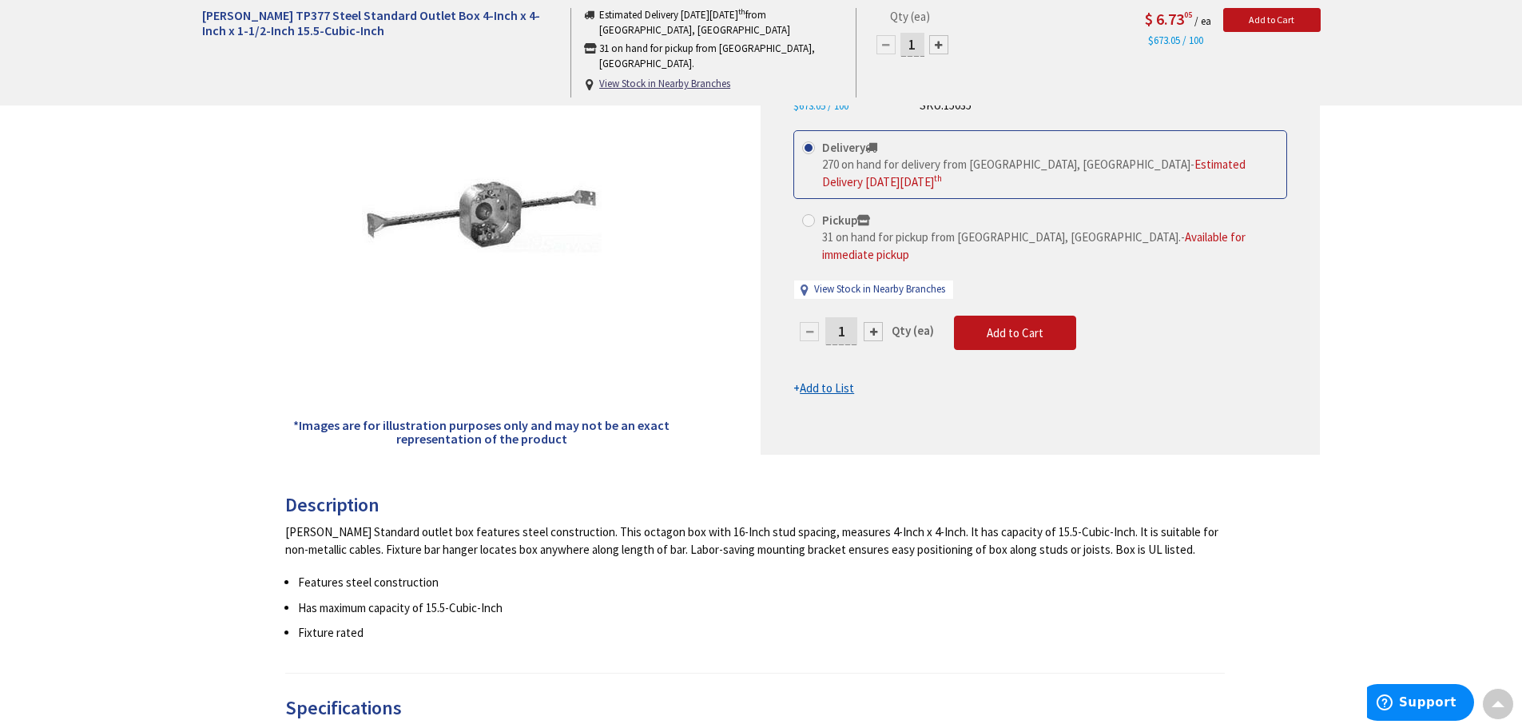
scroll to position [0, 0]
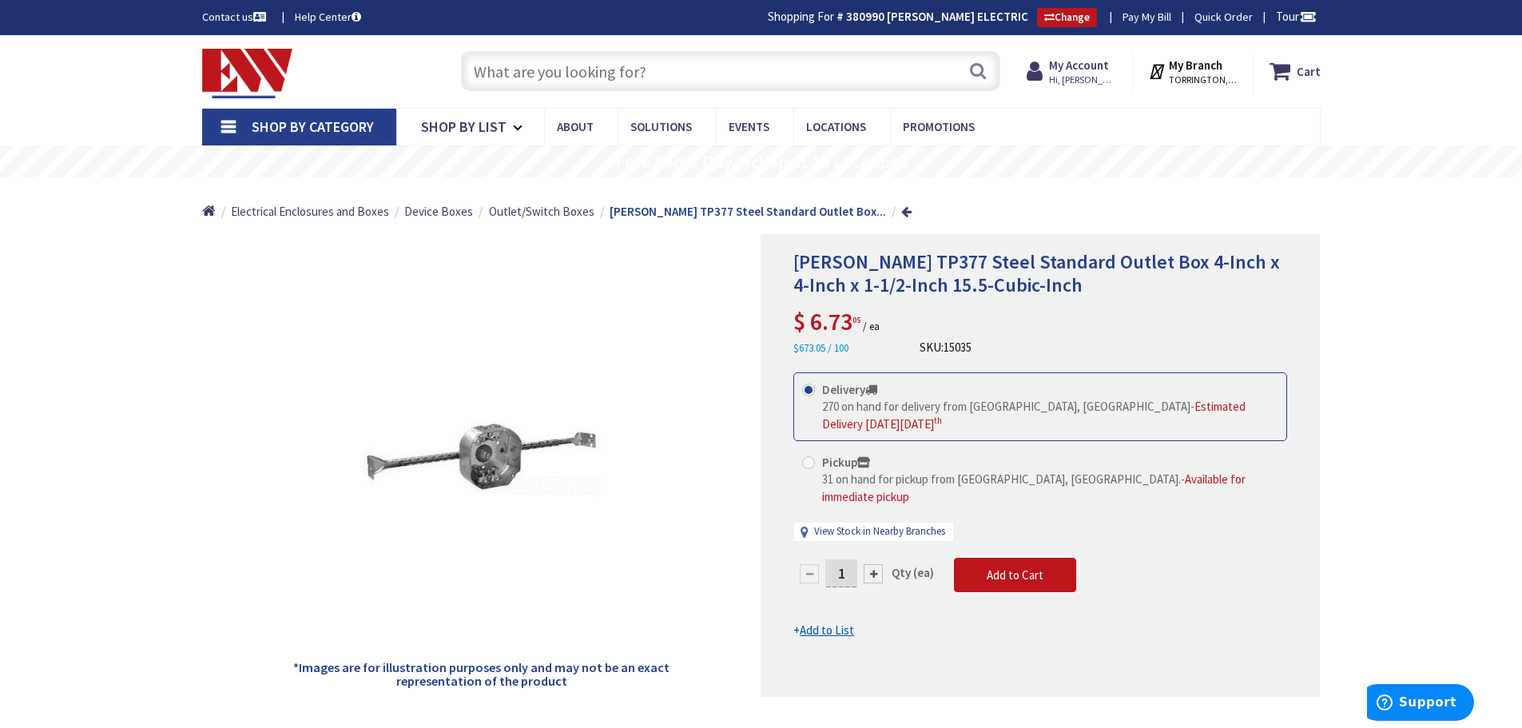
click at [486, 70] on input "text" at bounding box center [730, 71] width 539 height 40
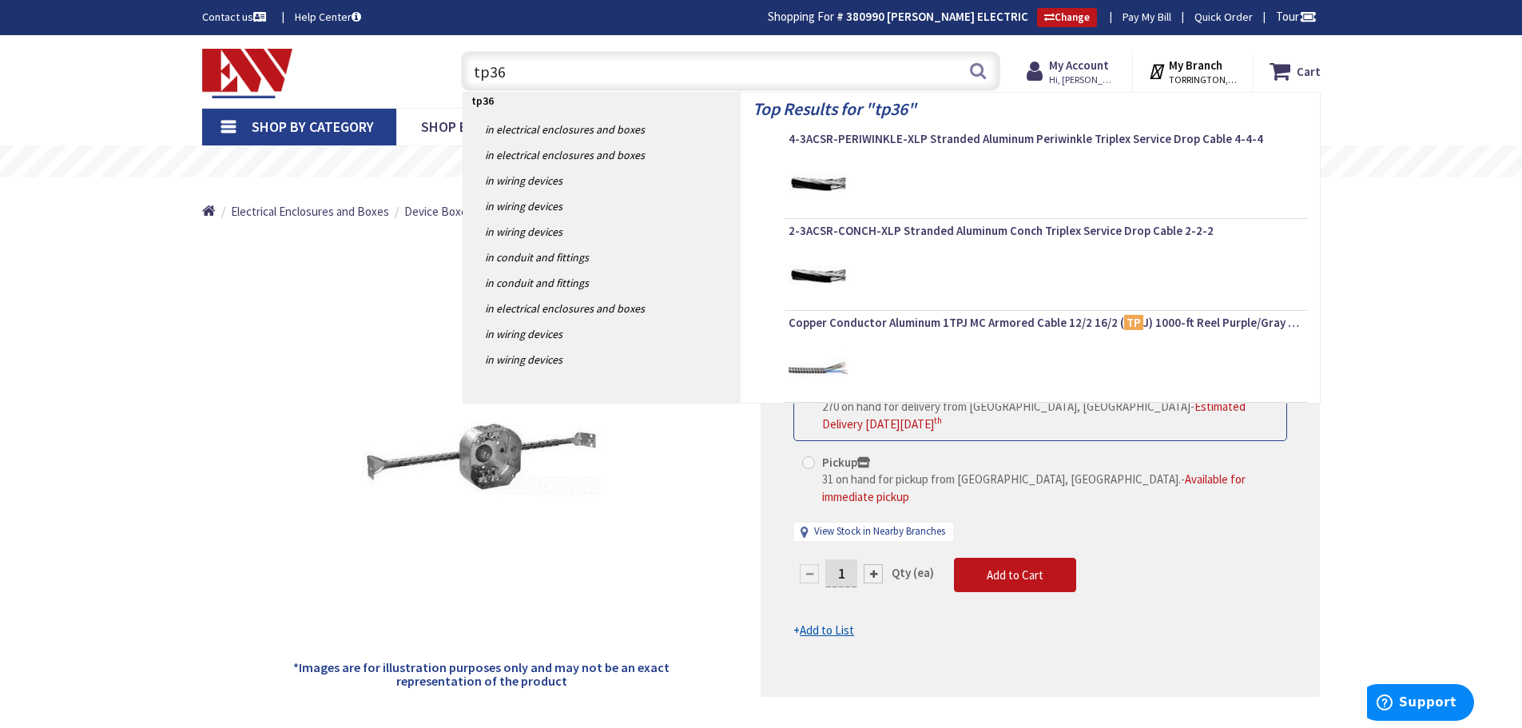
type input "tp367"
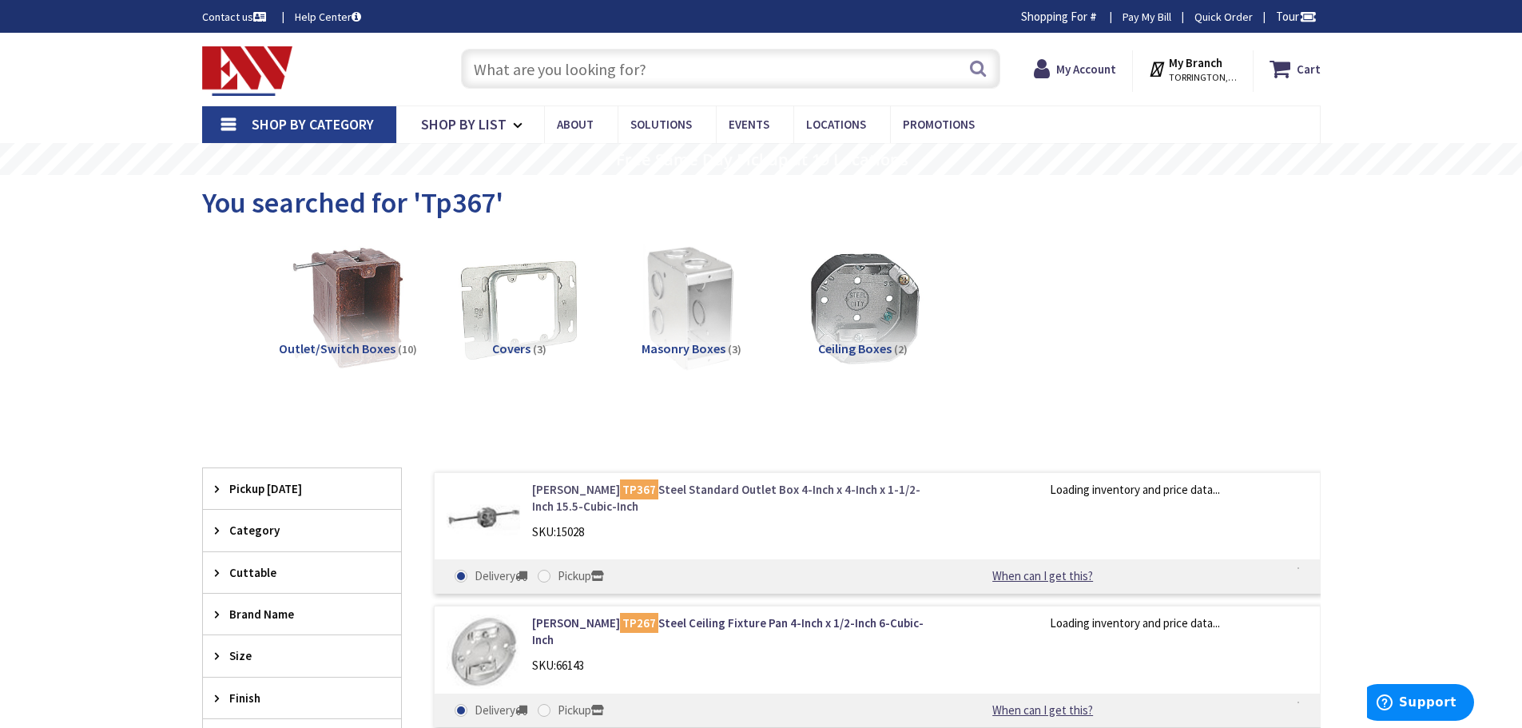
click at [695, 488] on link "Crouse-Hinds TP367 Steel Standard Outlet Box 4-Inch x 4-Inch x 1-1/2-Inch 15.5-…" at bounding box center [735, 498] width 407 height 34
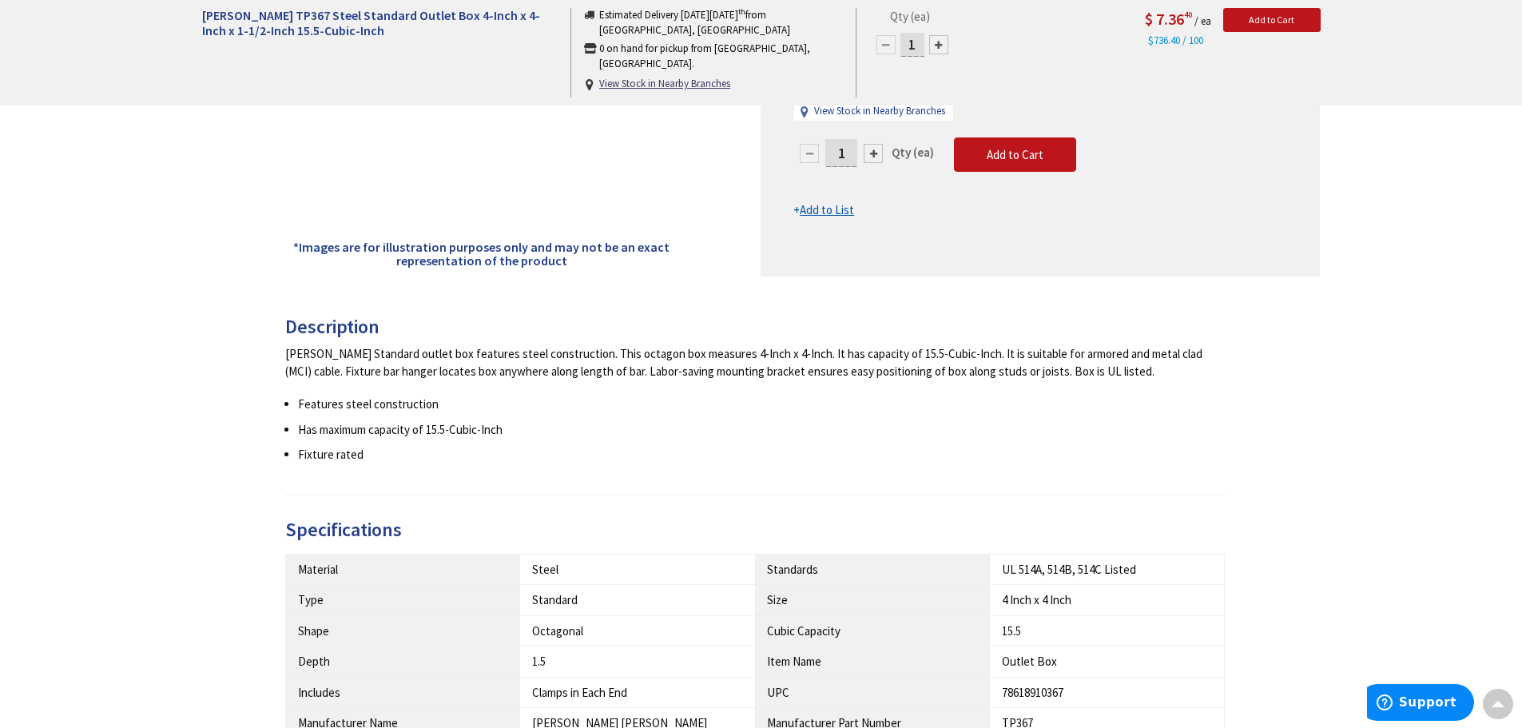
scroll to position [722, 0]
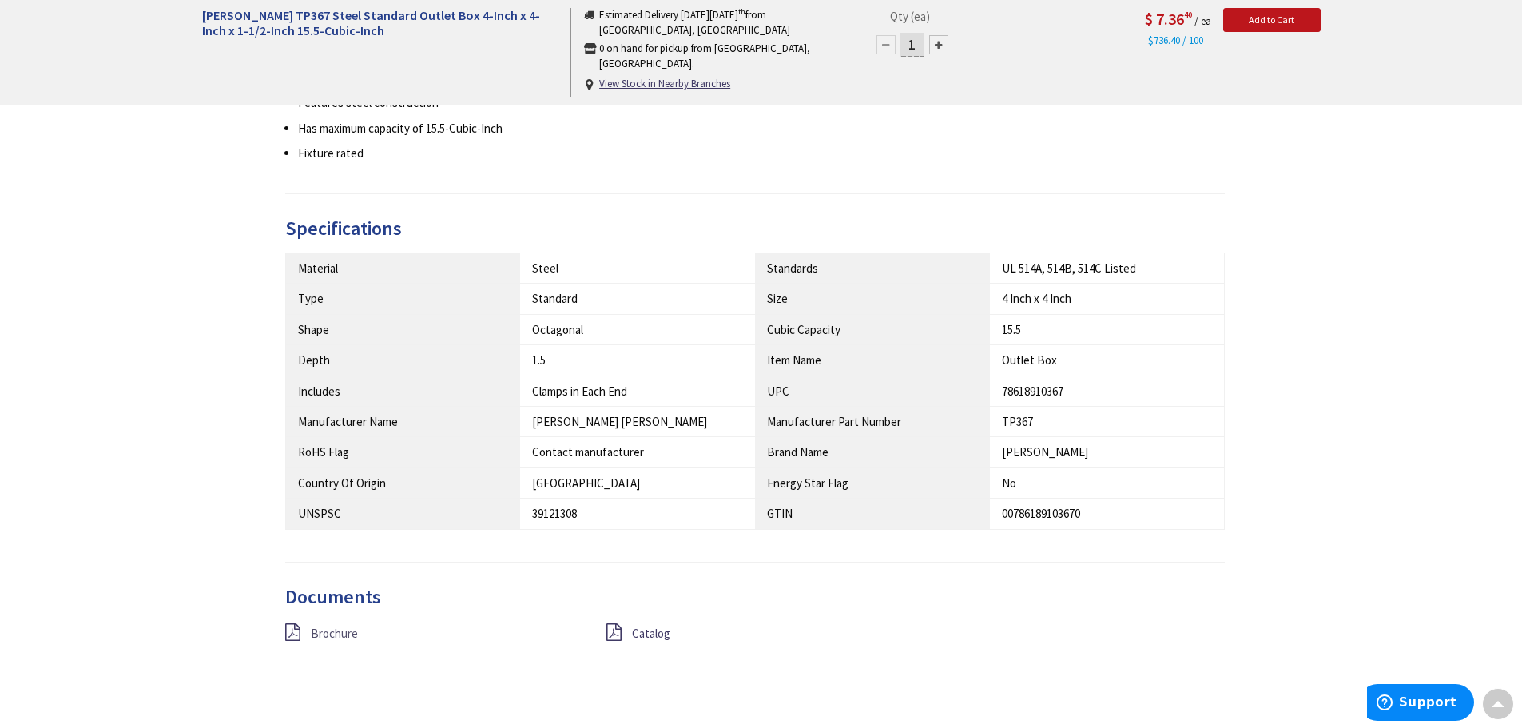
click at [340, 635] on span "Brochure" at bounding box center [334, 633] width 47 height 15
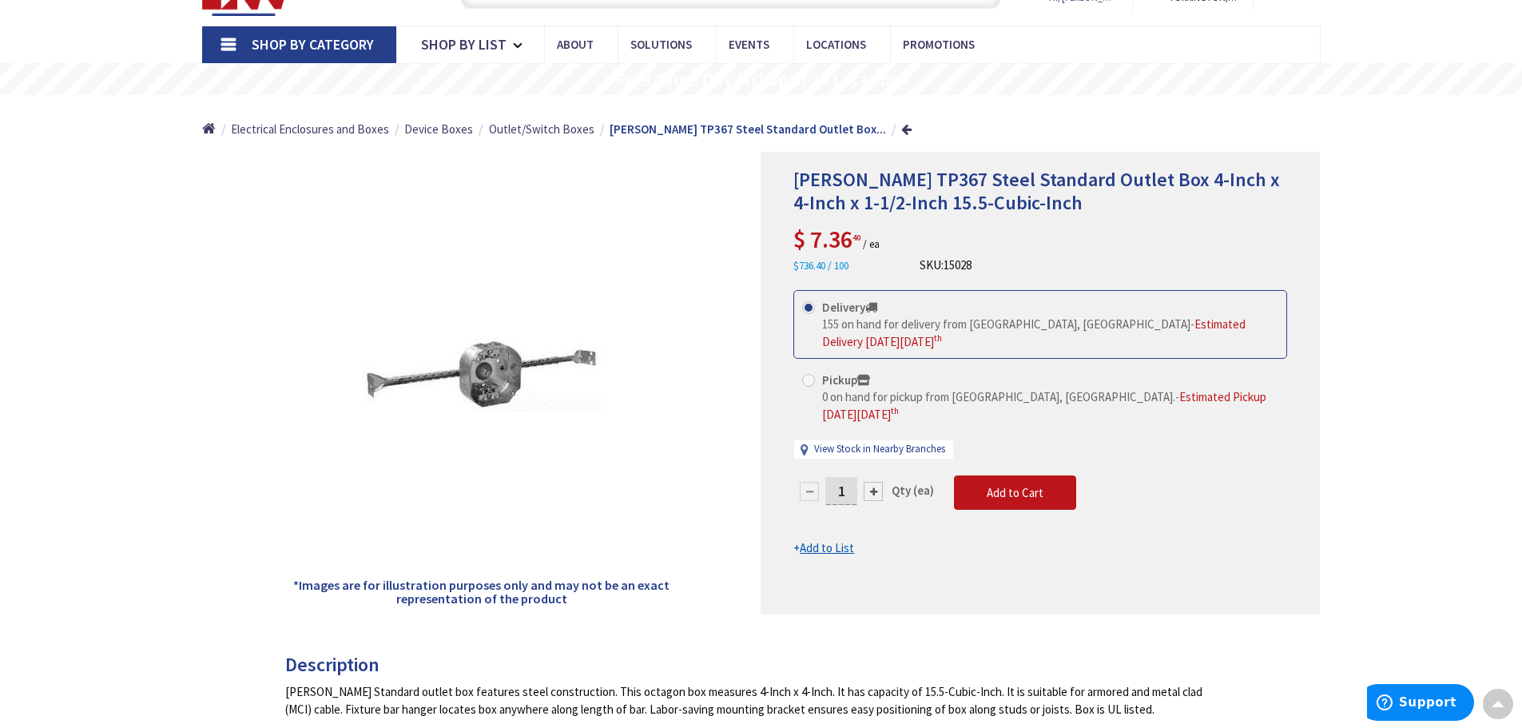
scroll to position [0, 0]
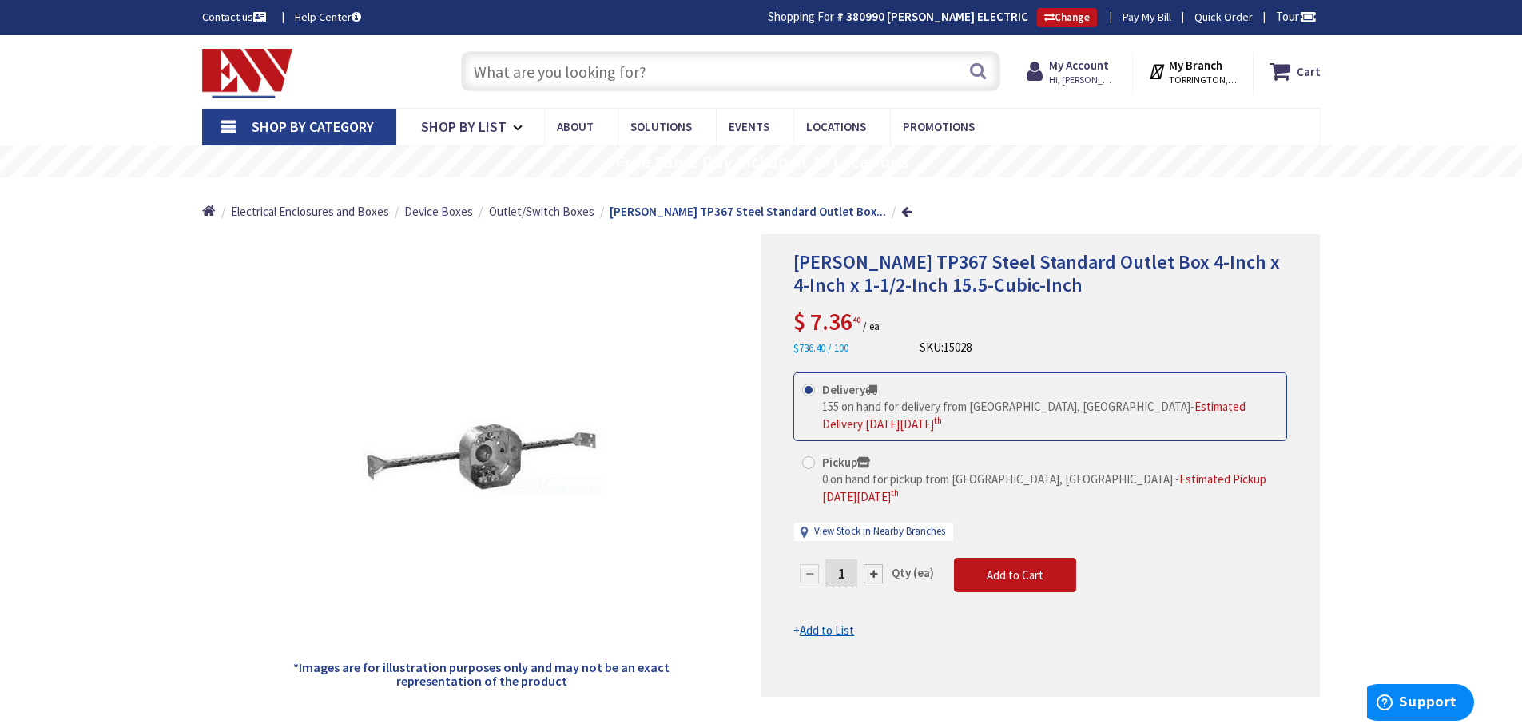
click at [546, 74] on input "text" at bounding box center [730, 71] width 539 height 40
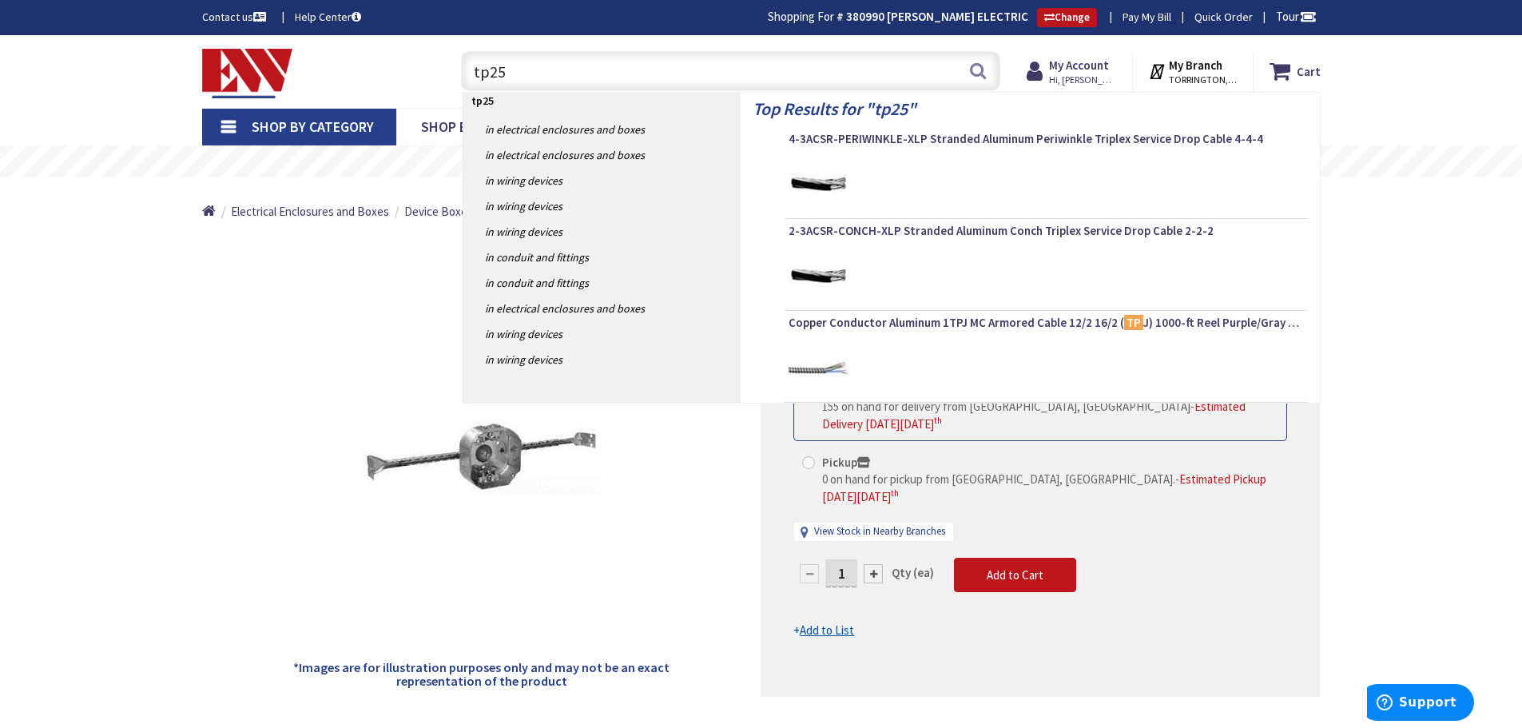
type input "tp258"
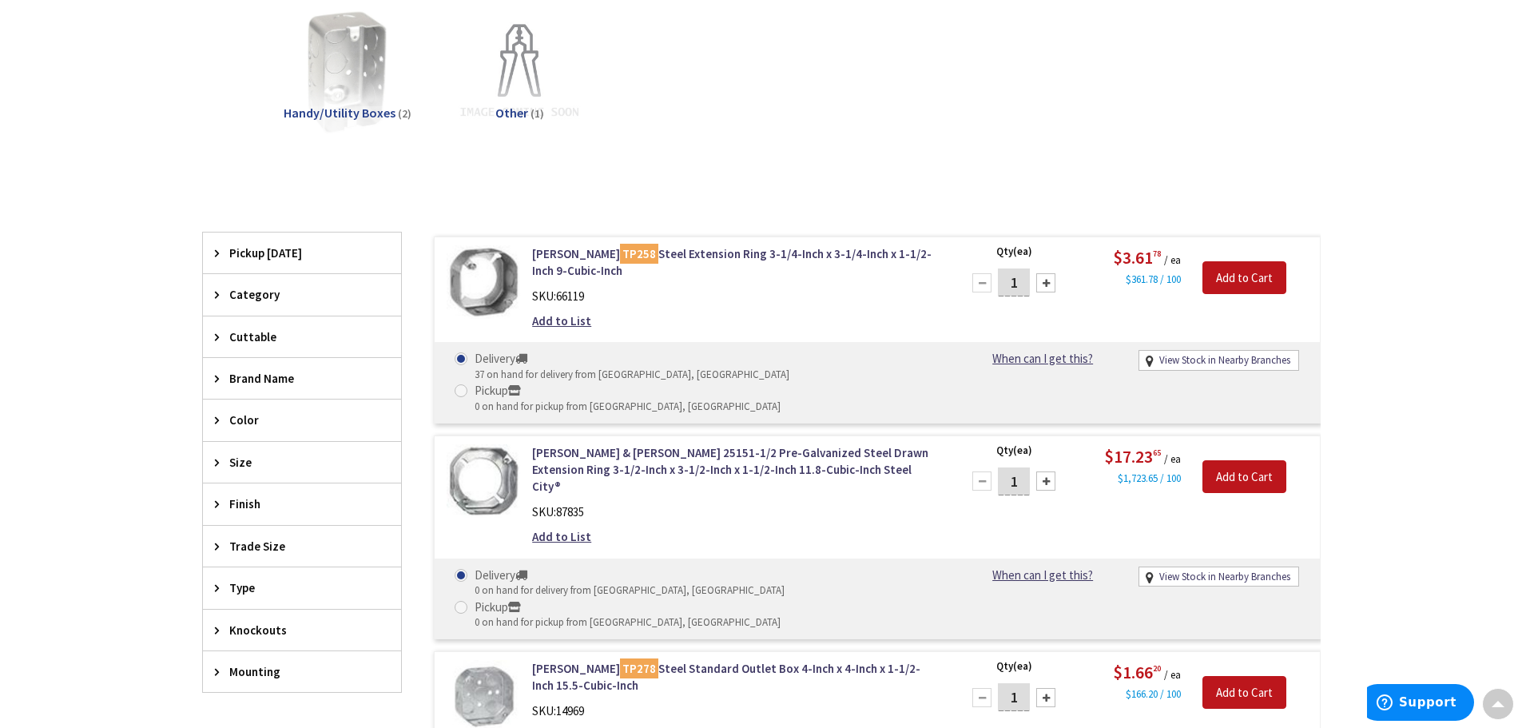
scroll to position [402, 0]
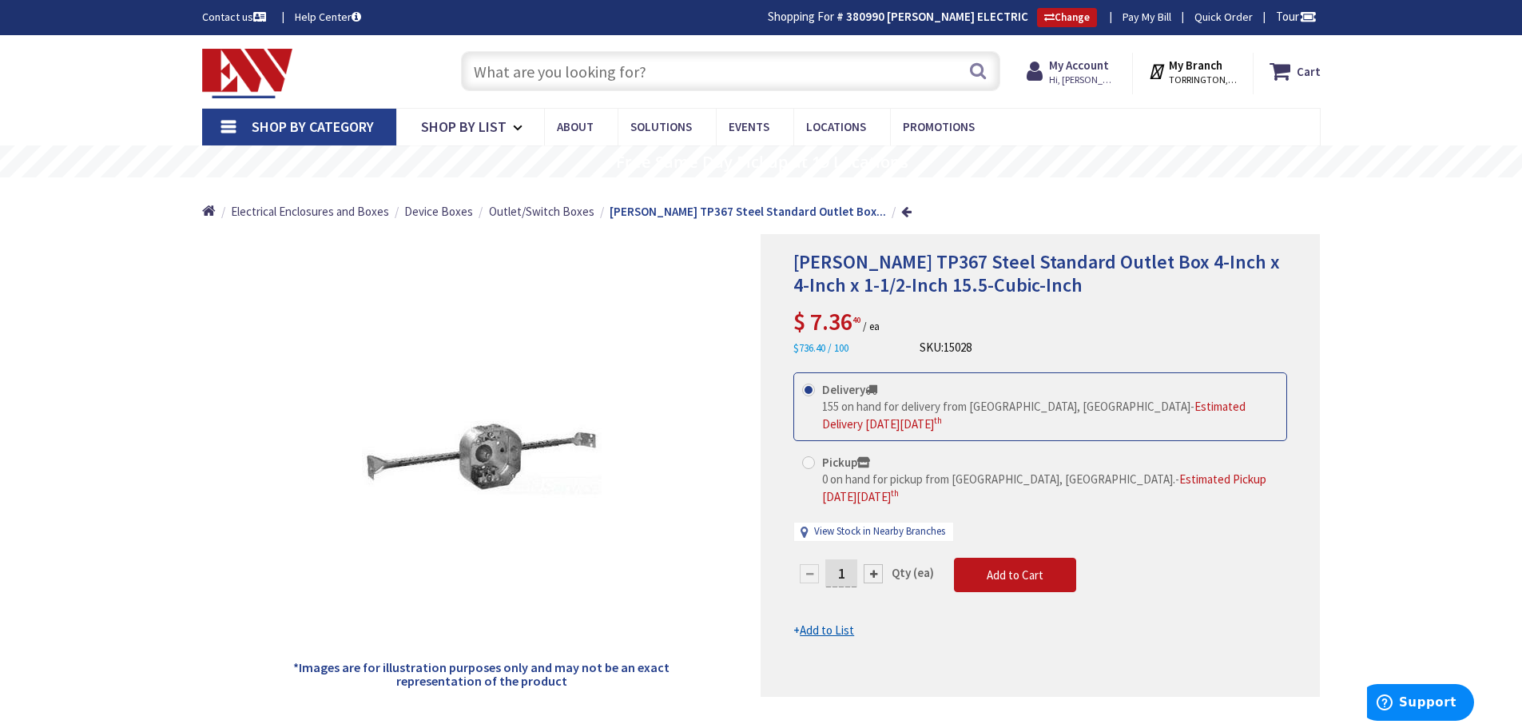
click at [481, 44] on div "Skip to Content Toggle Nav Search Cart My Cart Close" at bounding box center [761, 71] width 1199 height 73
click at [483, 61] on input "text" at bounding box center [730, 71] width 539 height 40
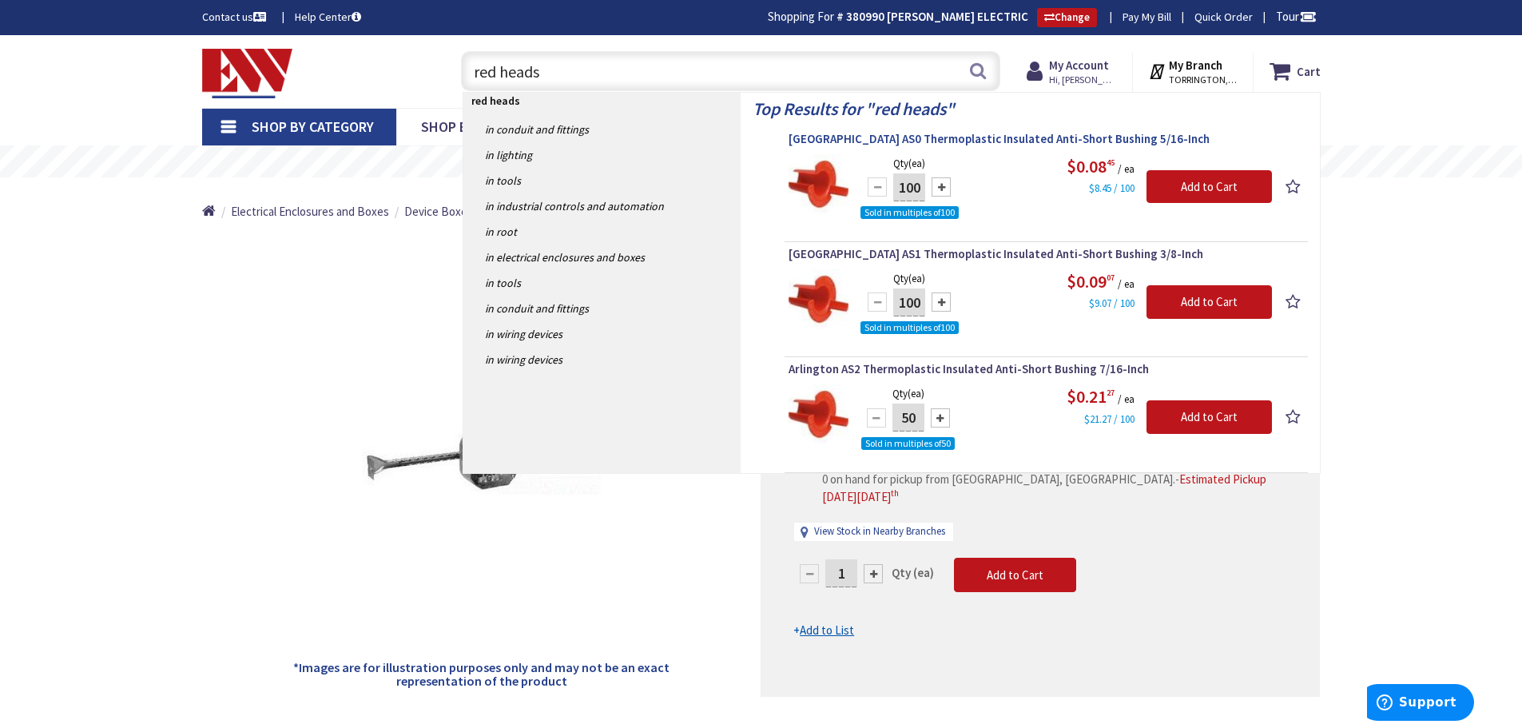
type input "red heads"
click at [881, 137] on span "[GEOGRAPHIC_DATA] AS0 Thermoplastic Insulated Anti-Short Bushing 5/16-Inch" at bounding box center [1046, 139] width 515 height 16
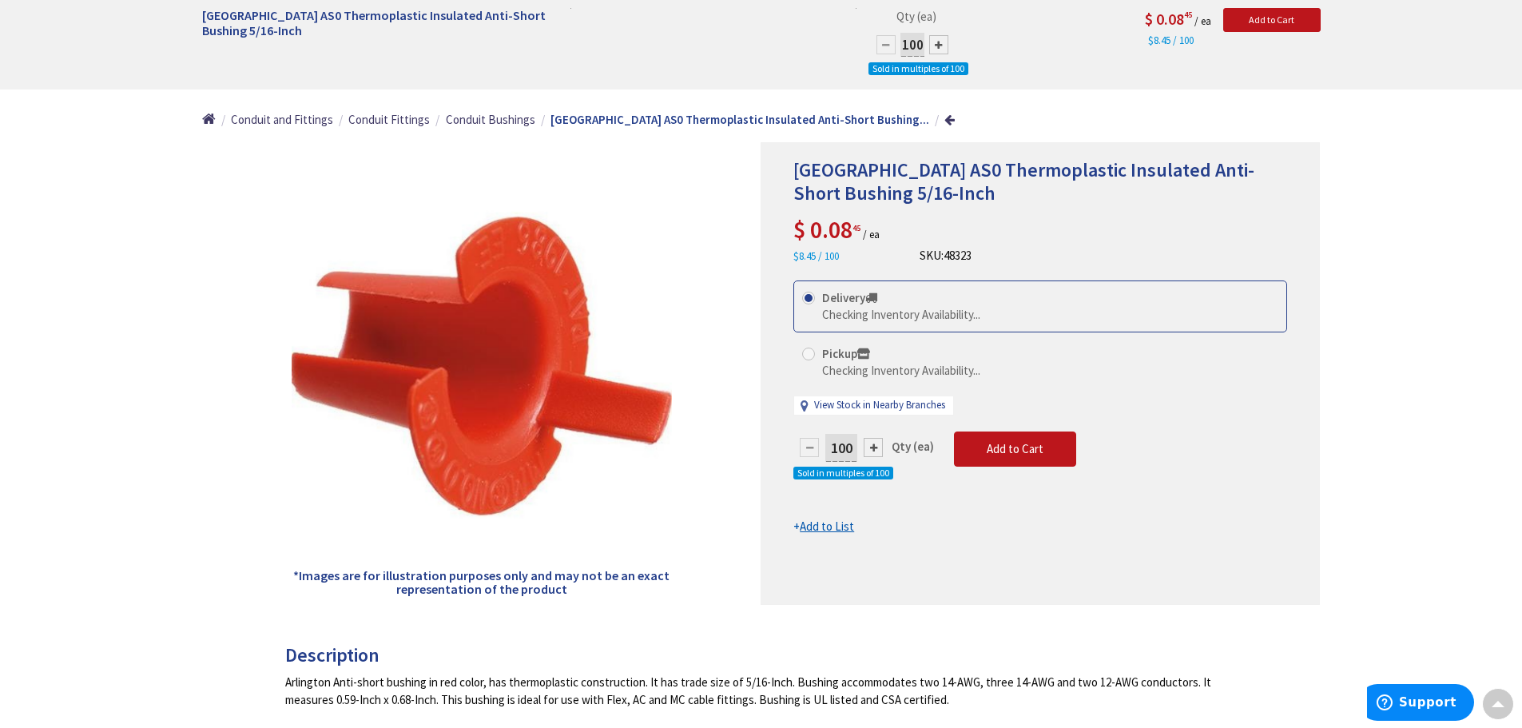
scroll to position [82, 0]
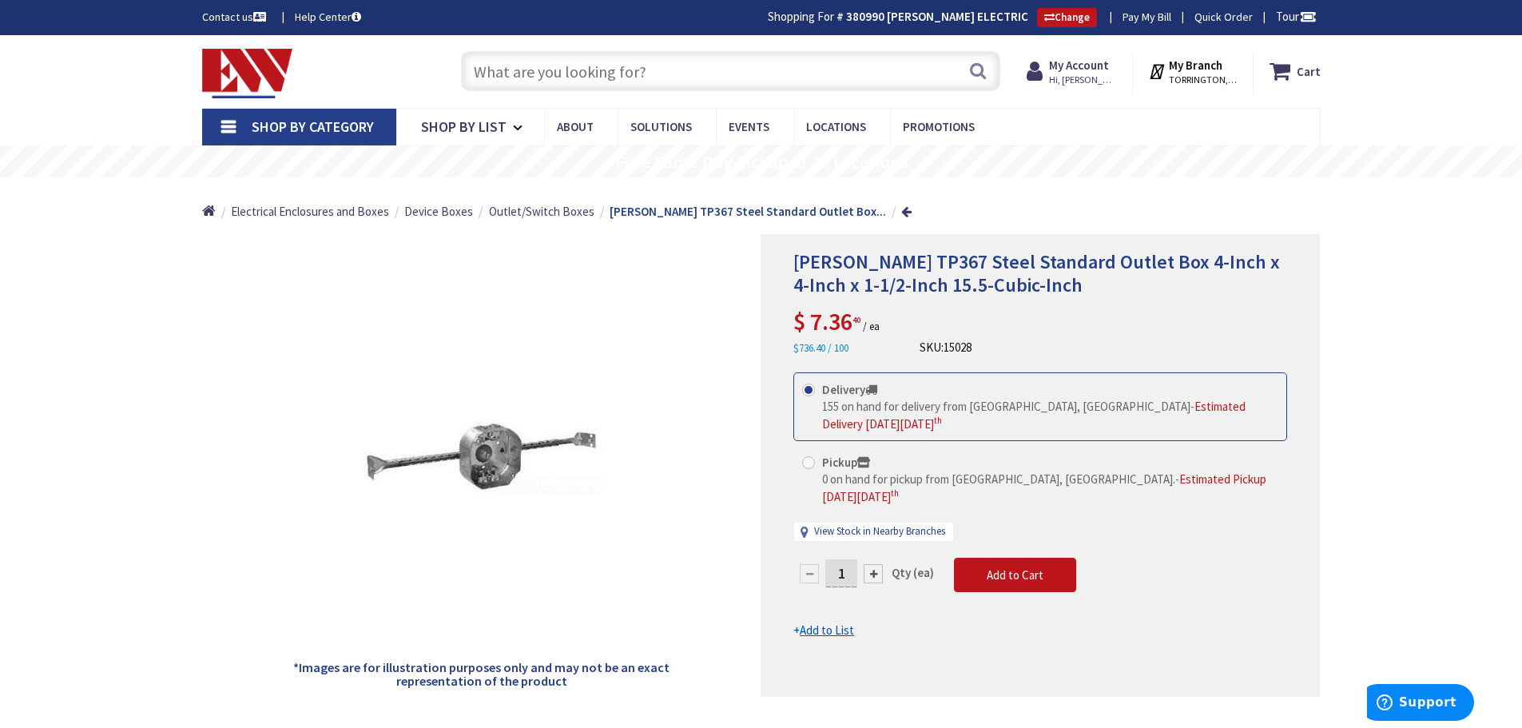
click at [559, 86] on input "text" at bounding box center [730, 71] width 539 height 40
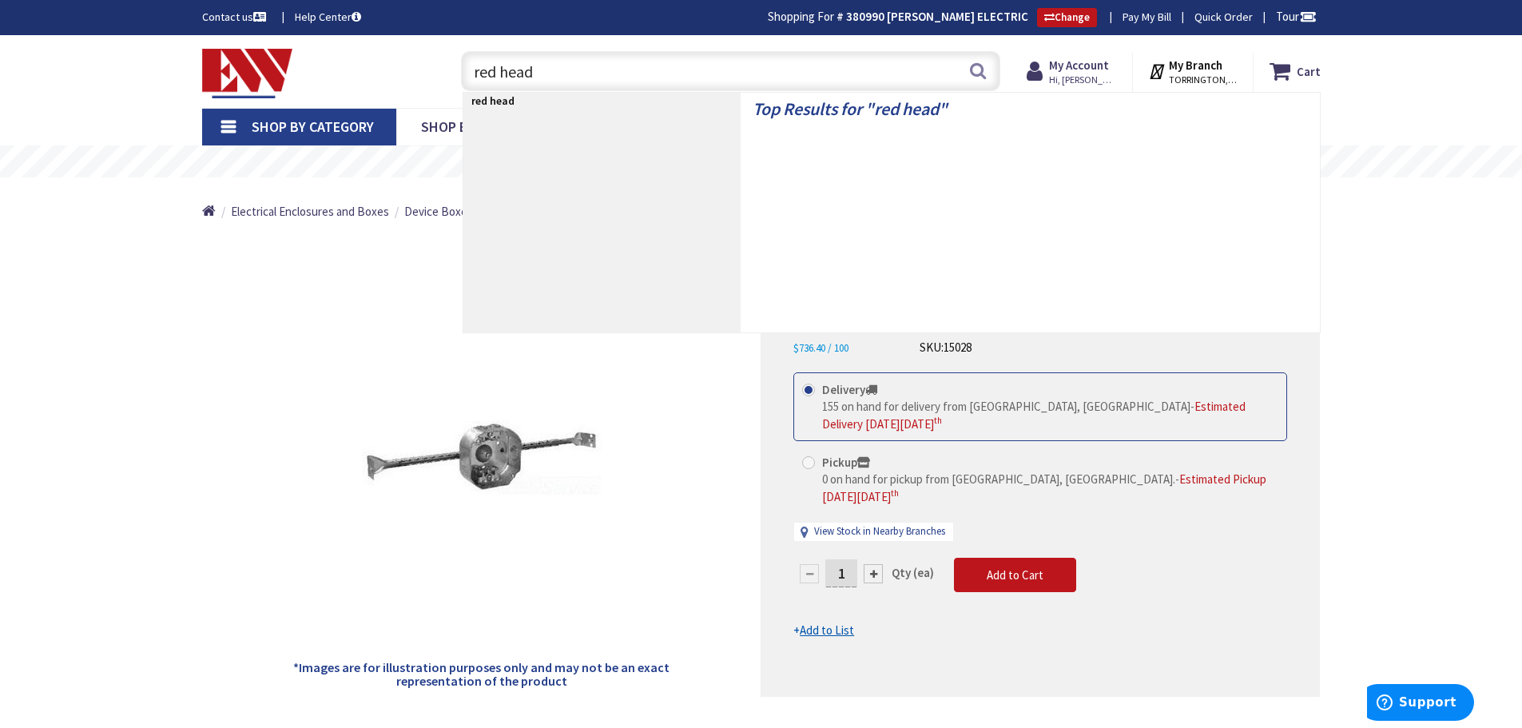
type input "red heads"
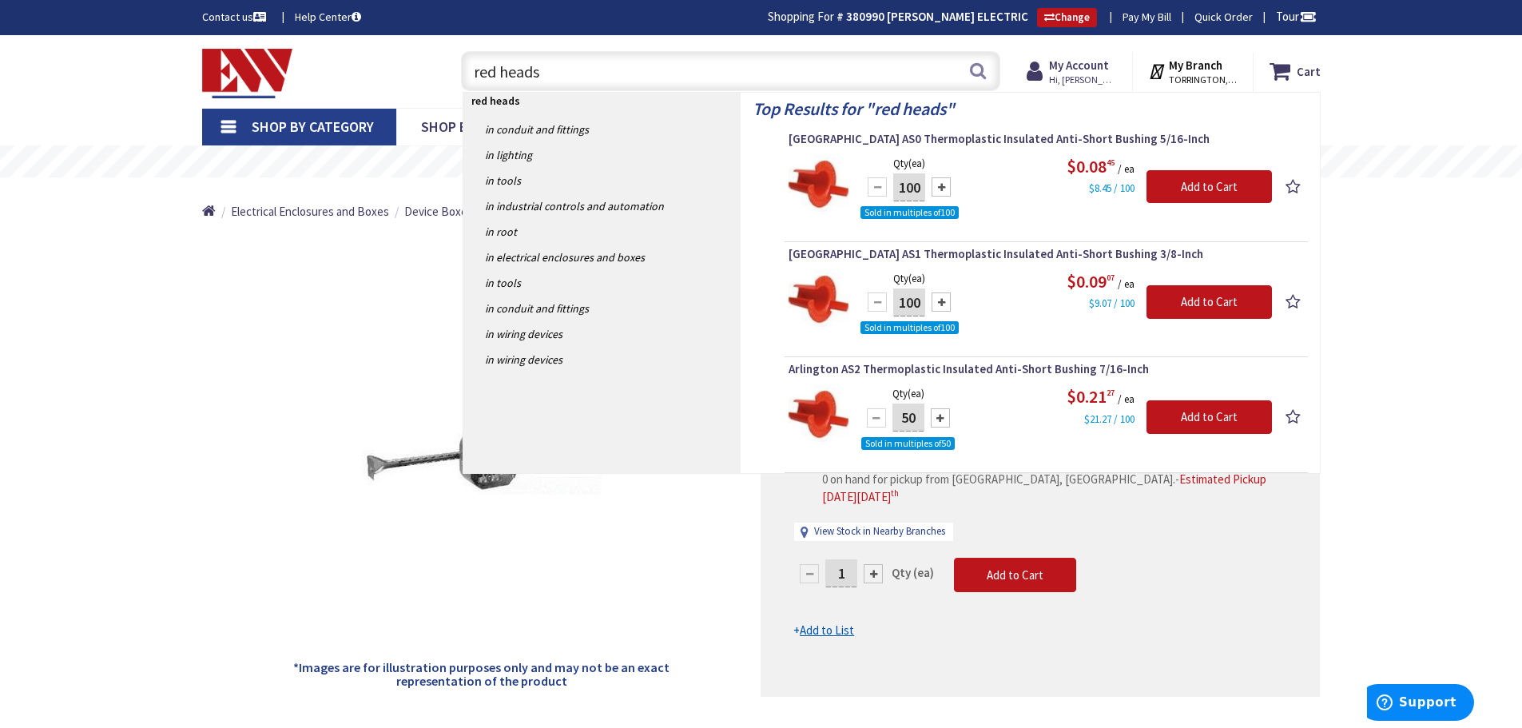
drag, startPoint x: 561, startPoint y: 74, endPoint x: 493, endPoint y: 58, distance: 70.0
click at [493, 58] on input "red heads" at bounding box center [730, 71] width 539 height 40
click at [491, 57] on input "red heads" at bounding box center [730, 71] width 539 height 40
drag, startPoint x: 566, startPoint y: 62, endPoint x: 433, endPoint y: 52, distance: 133.0
click at [436, 52] on div "Toggle Nav red heads red heads Search Cart My Cart Close" at bounding box center [761, 72] width 1143 height 54
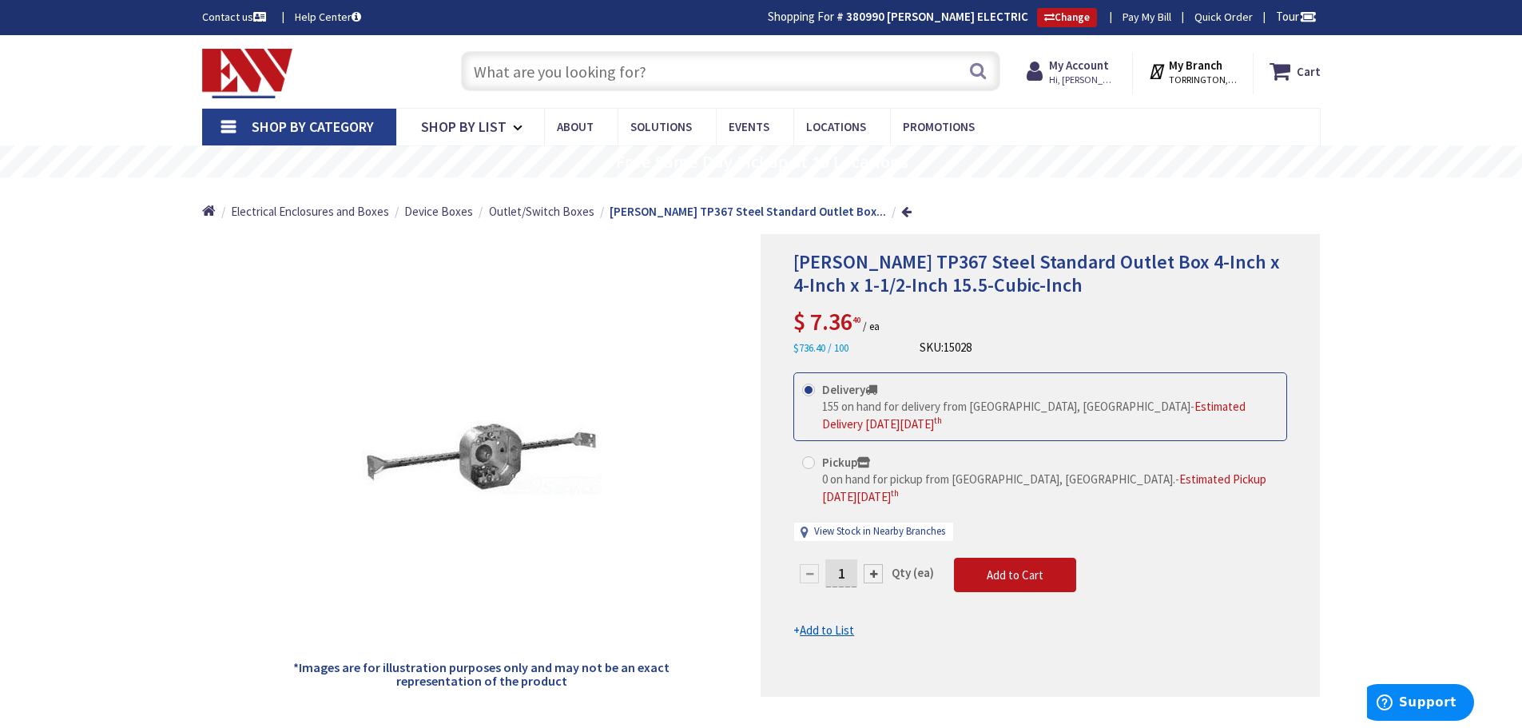
click at [248, 71] on img at bounding box center [247, 74] width 91 height 50
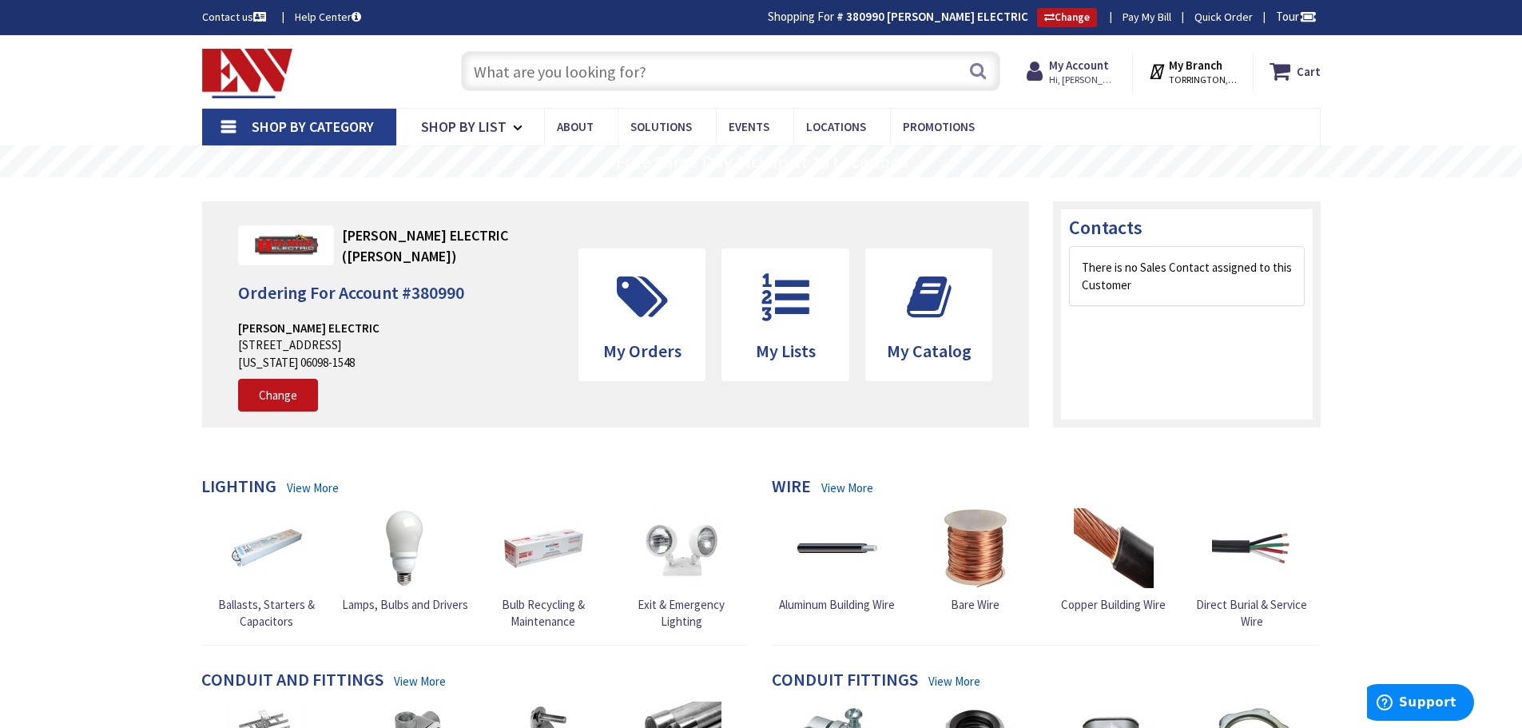
click at [506, 75] on input "text" at bounding box center [730, 71] width 539 height 40
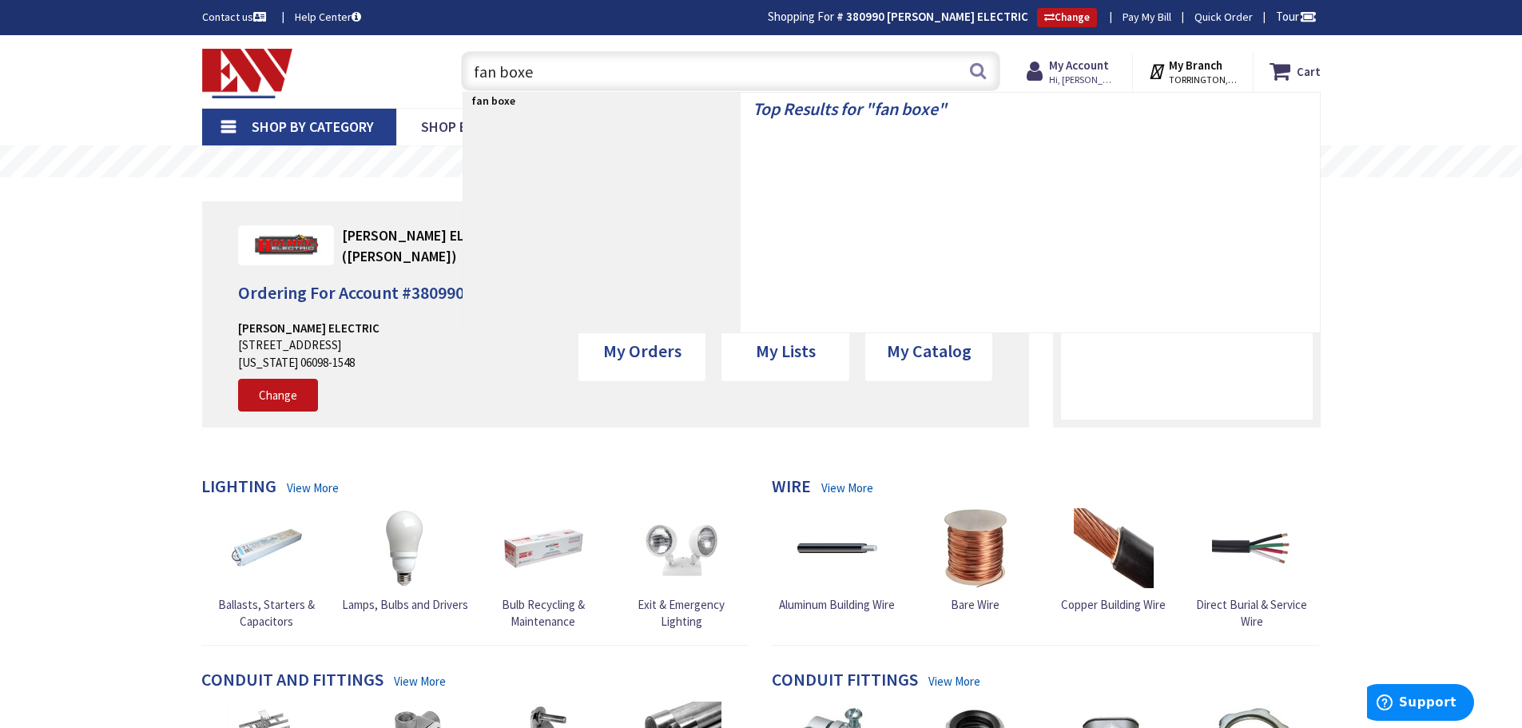
type input "fan boxes"
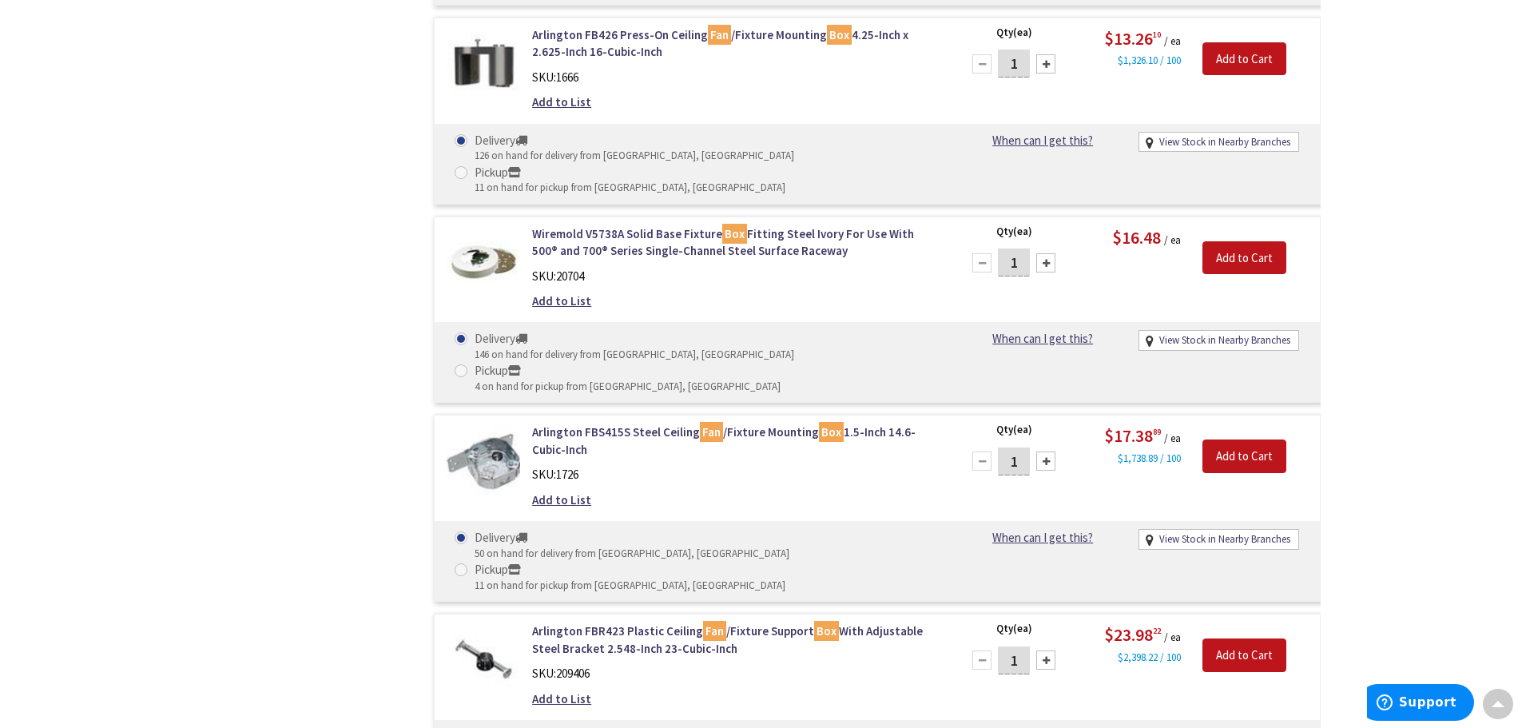
scroll to position [2240, 0]
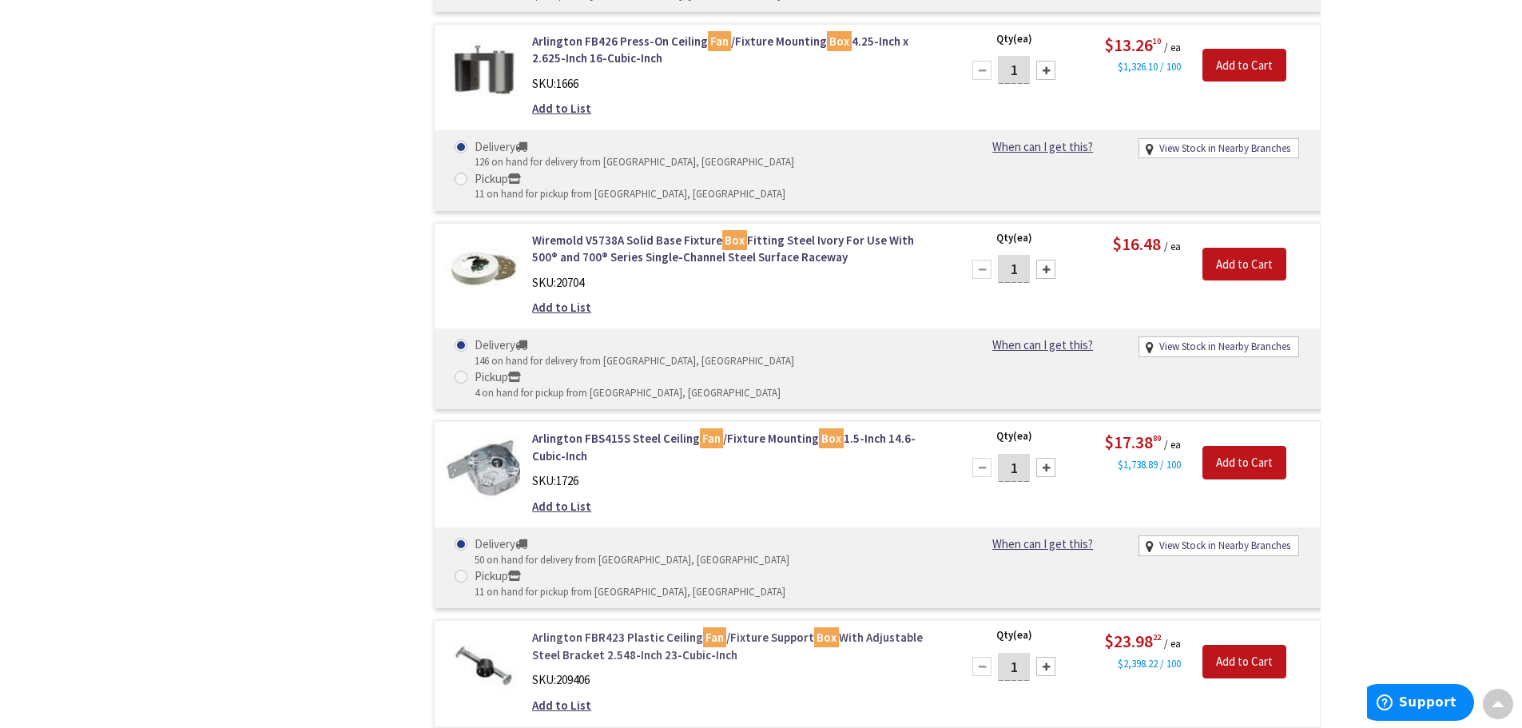
click at [607, 629] on link "Arlington FBR423 Plastic Ceiling Fan /Fixture Support Box With Adjustable Steel…" at bounding box center [735, 646] width 407 height 34
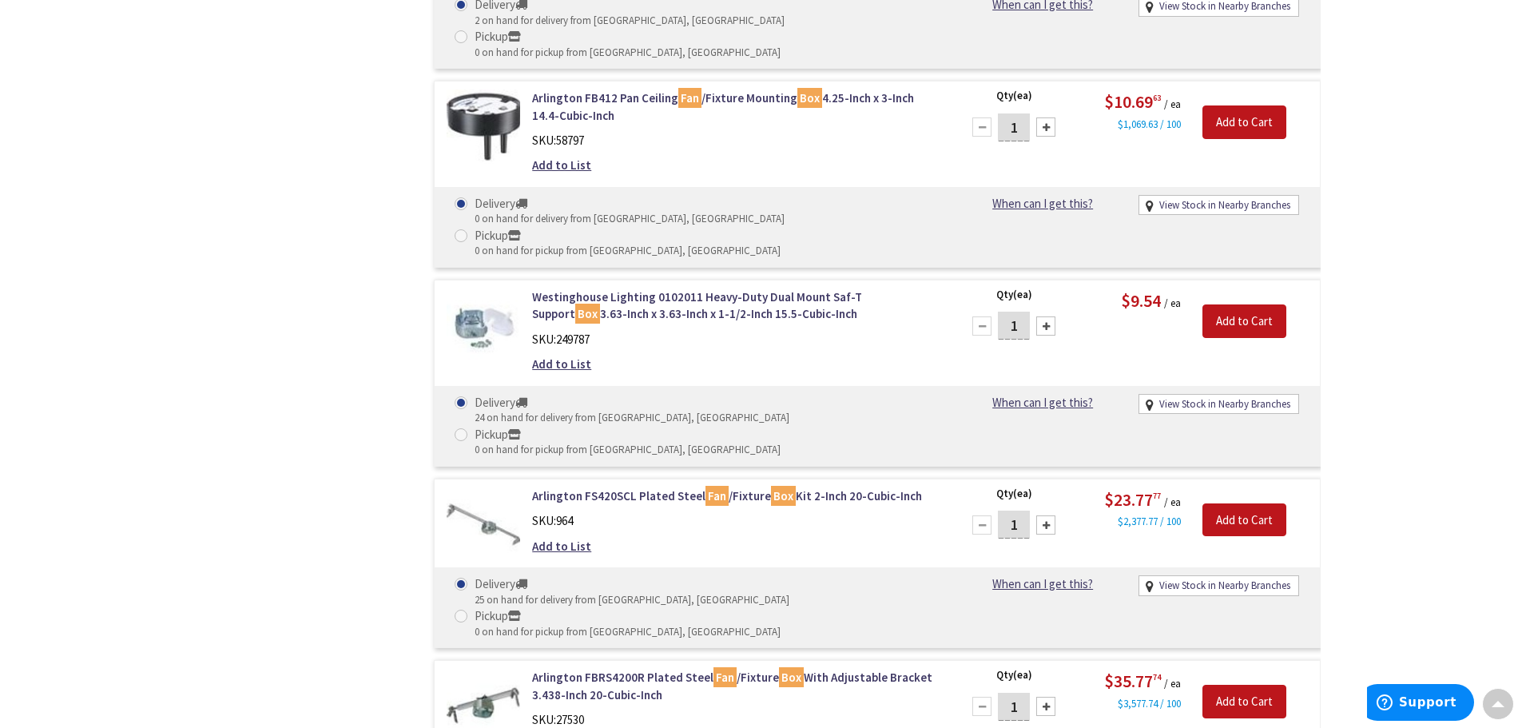
scroll to position [4806, 0]
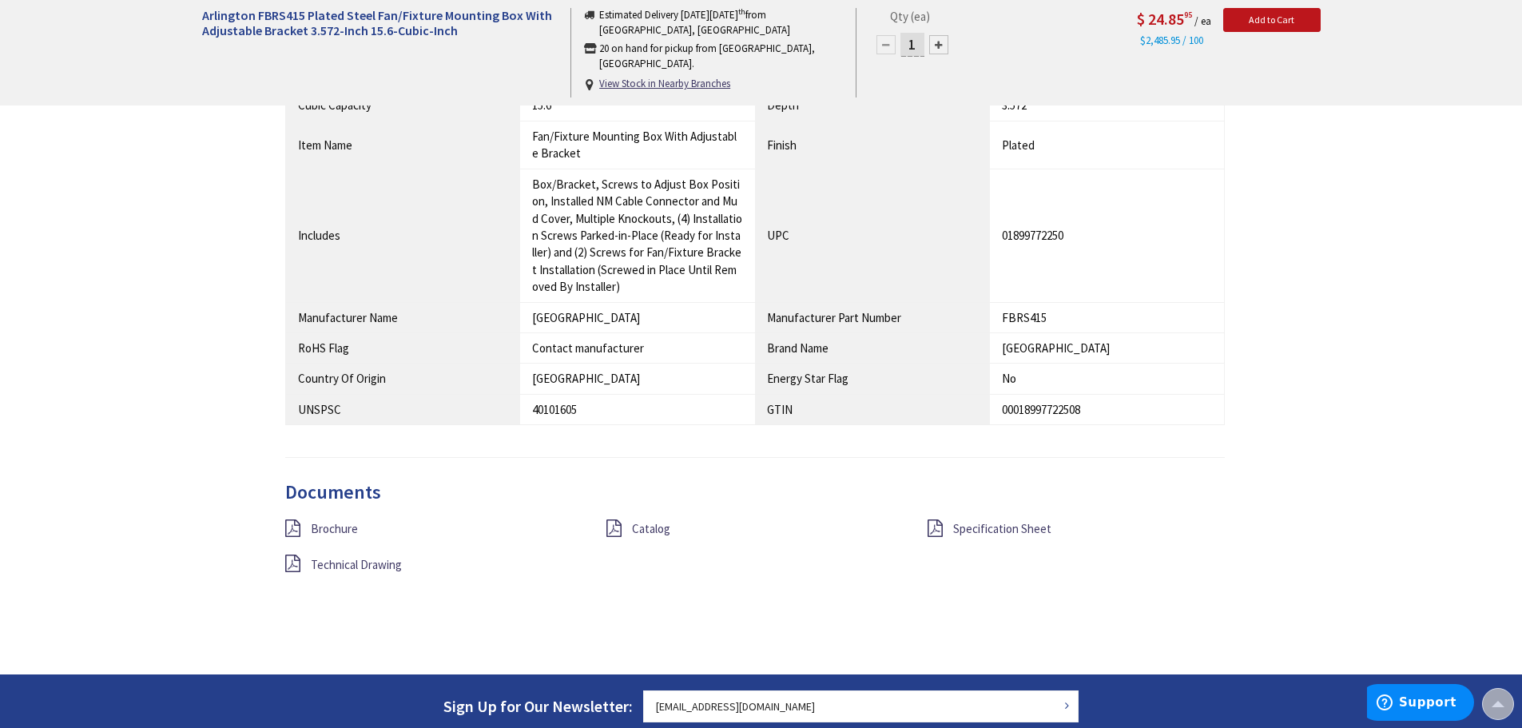
scroll to position [1121, 0]
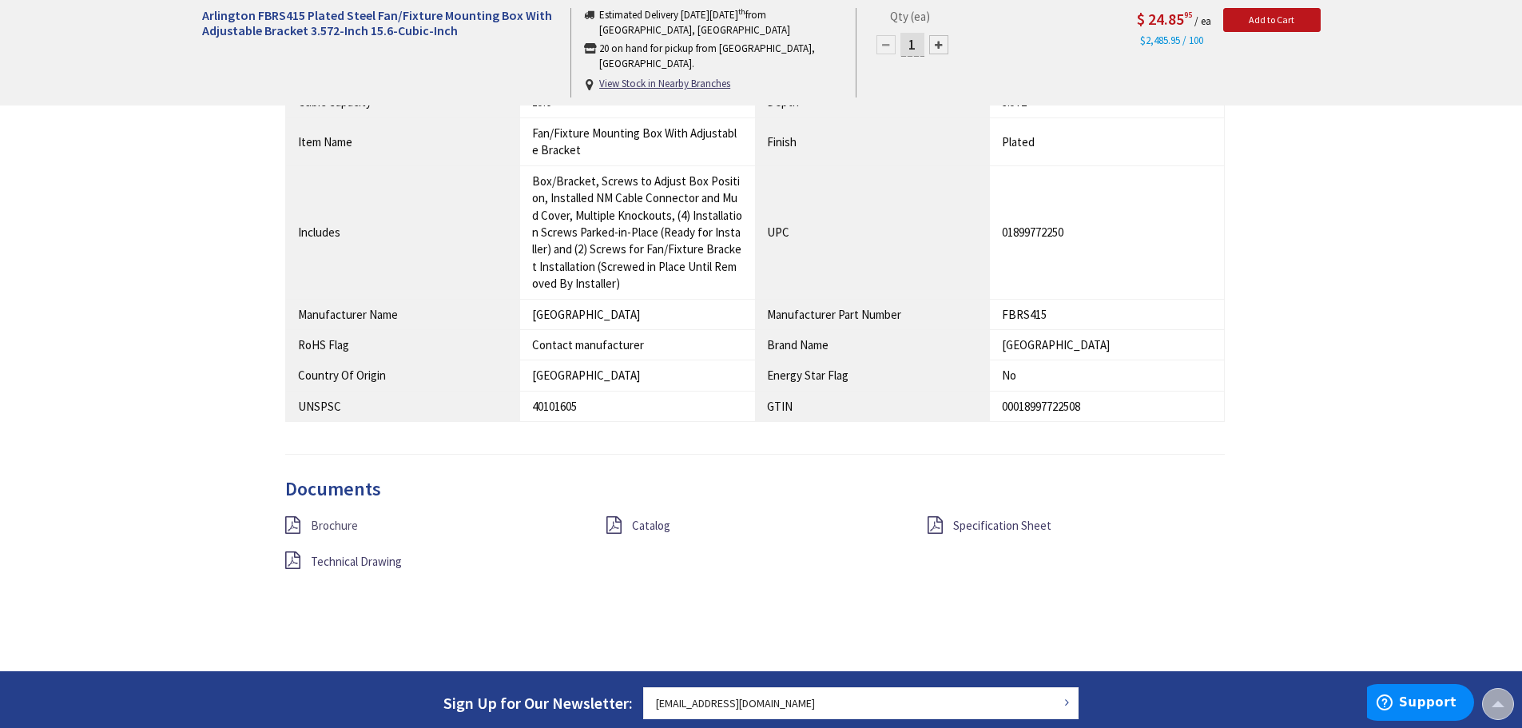
click at [332, 518] on span "Brochure" at bounding box center [334, 525] width 47 height 15
click at [1024, 518] on span "Specification Sheet" at bounding box center [1002, 525] width 98 height 15
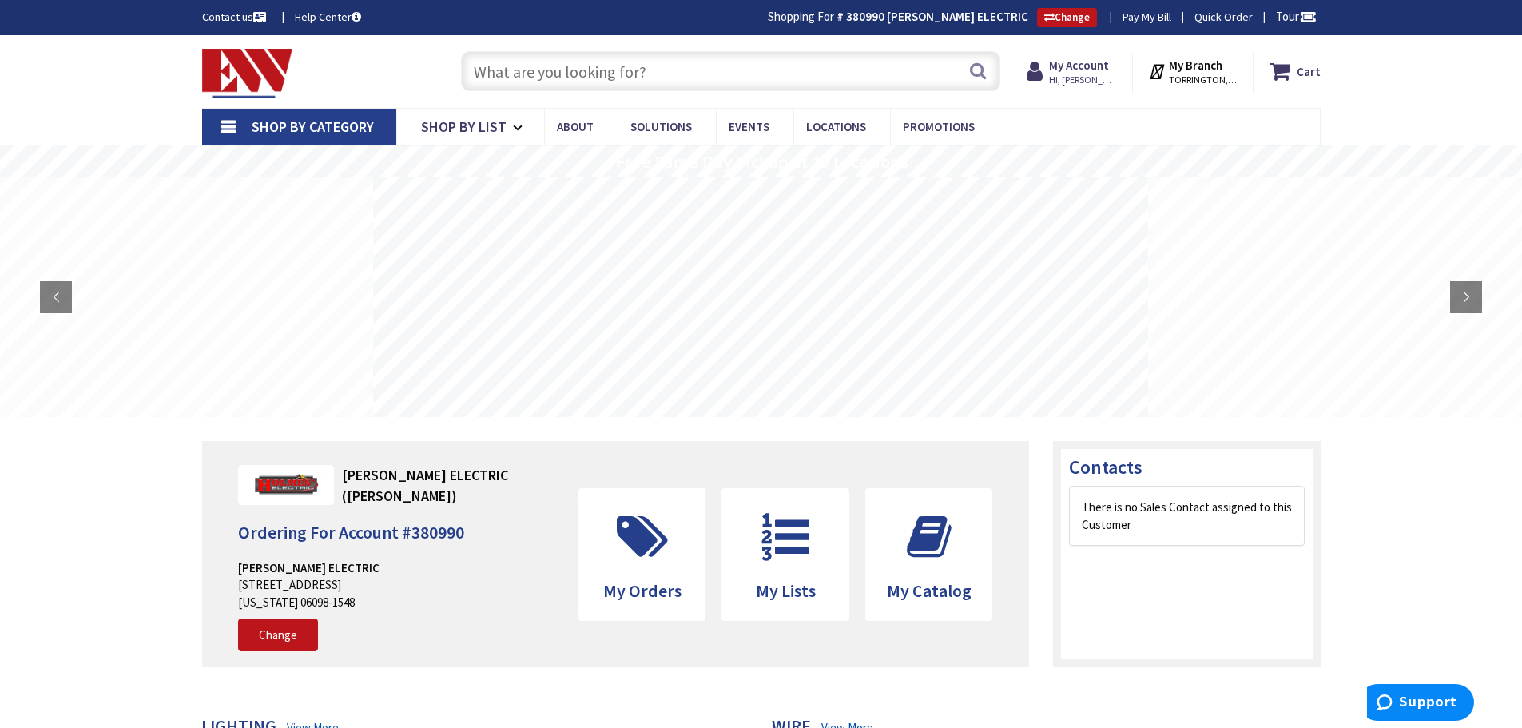
click at [504, 78] on input "text" at bounding box center [730, 71] width 539 height 40
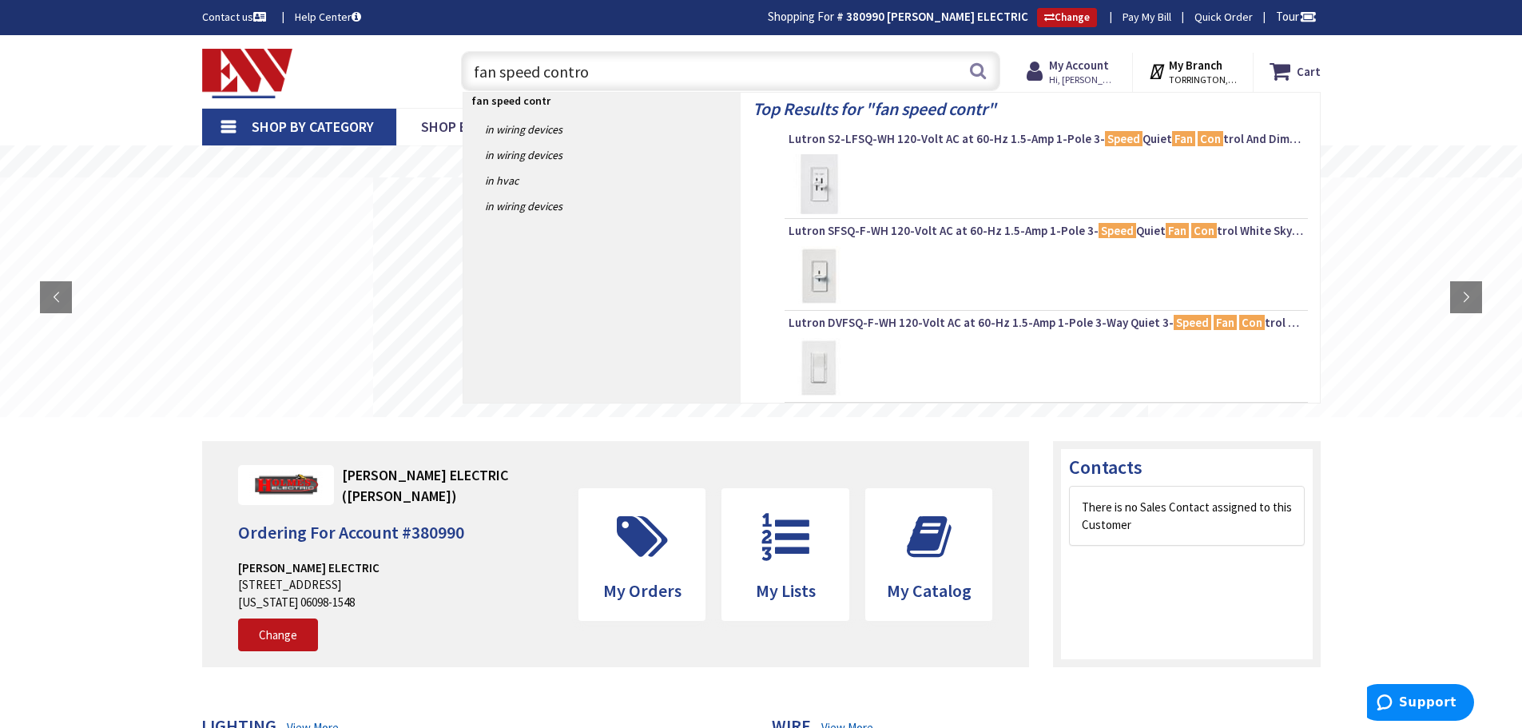
type input "fan speed control"
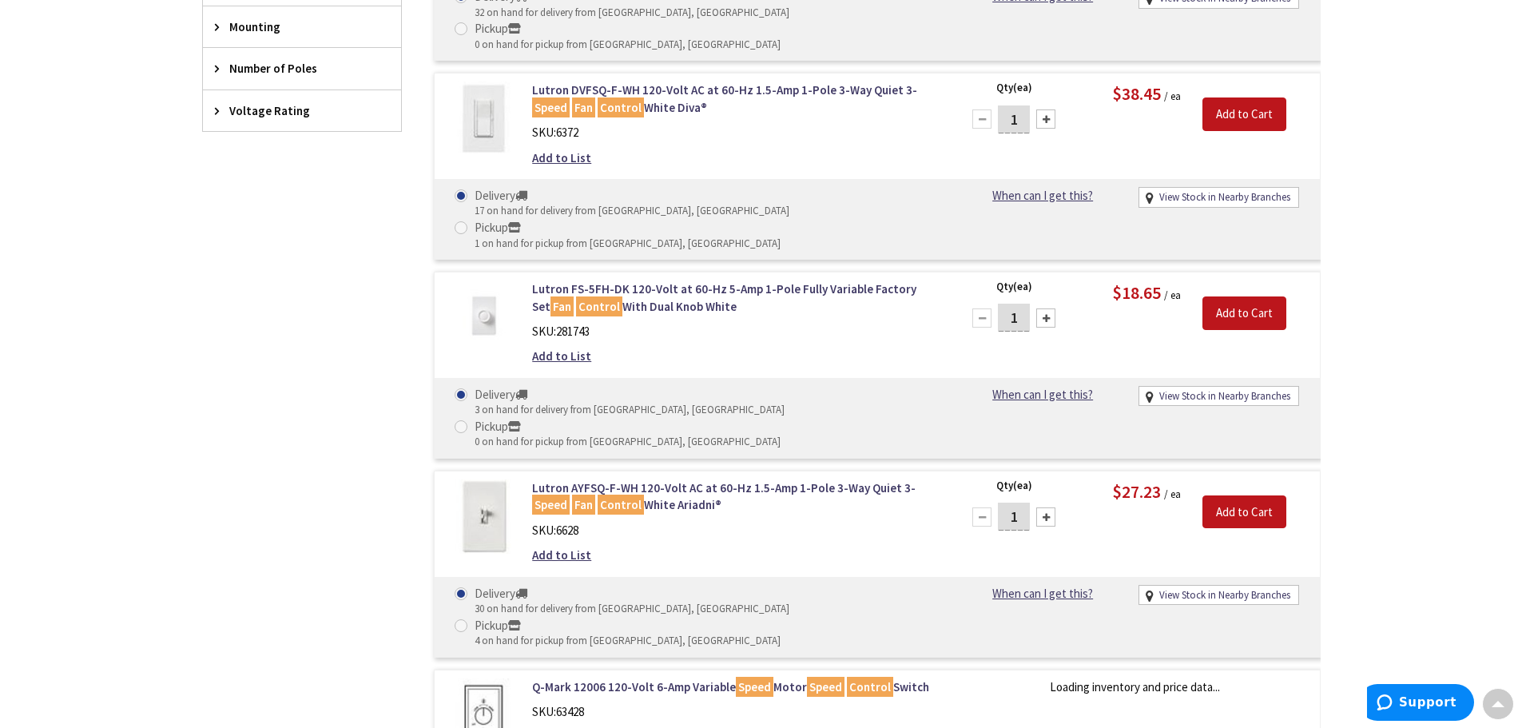
scroll to position [802, 0]
